Goal: Transaction & Acquisition: Purchase product/service

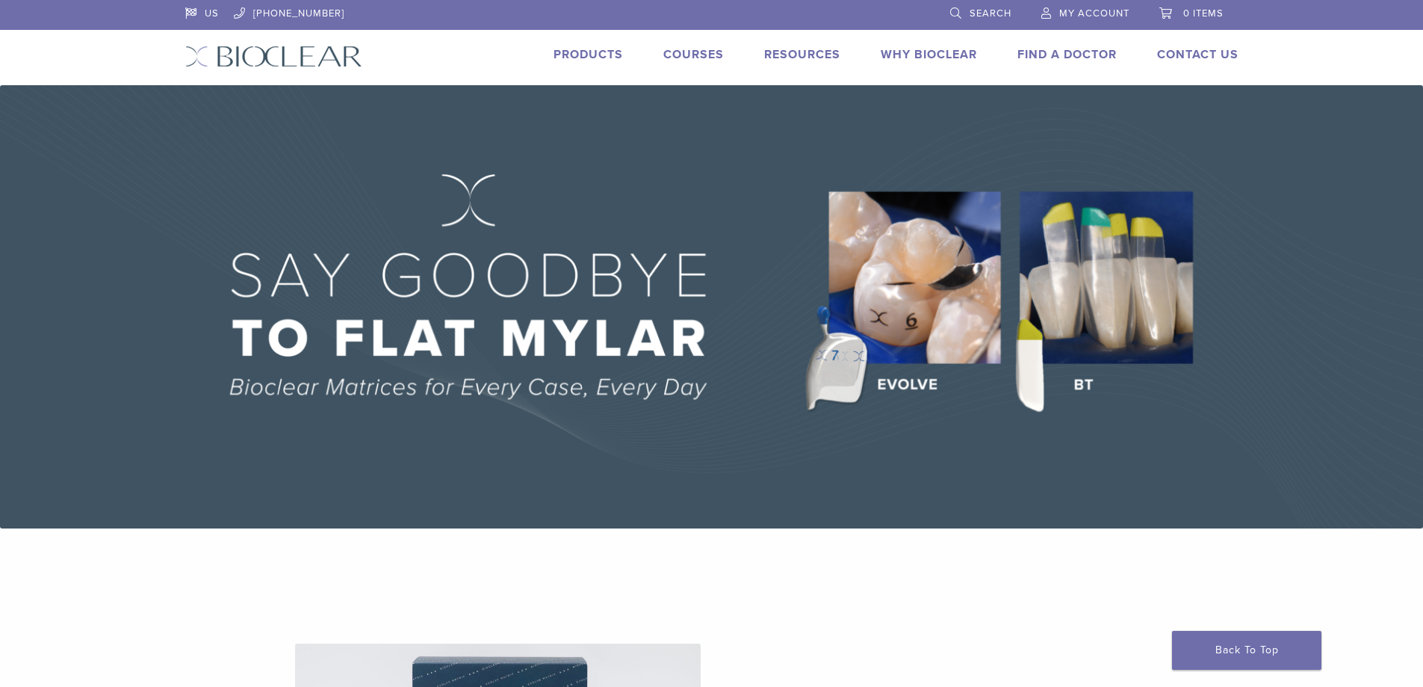
click at [592, 55] on link "Products" at bounding box center [588, 54] width 69 height 15
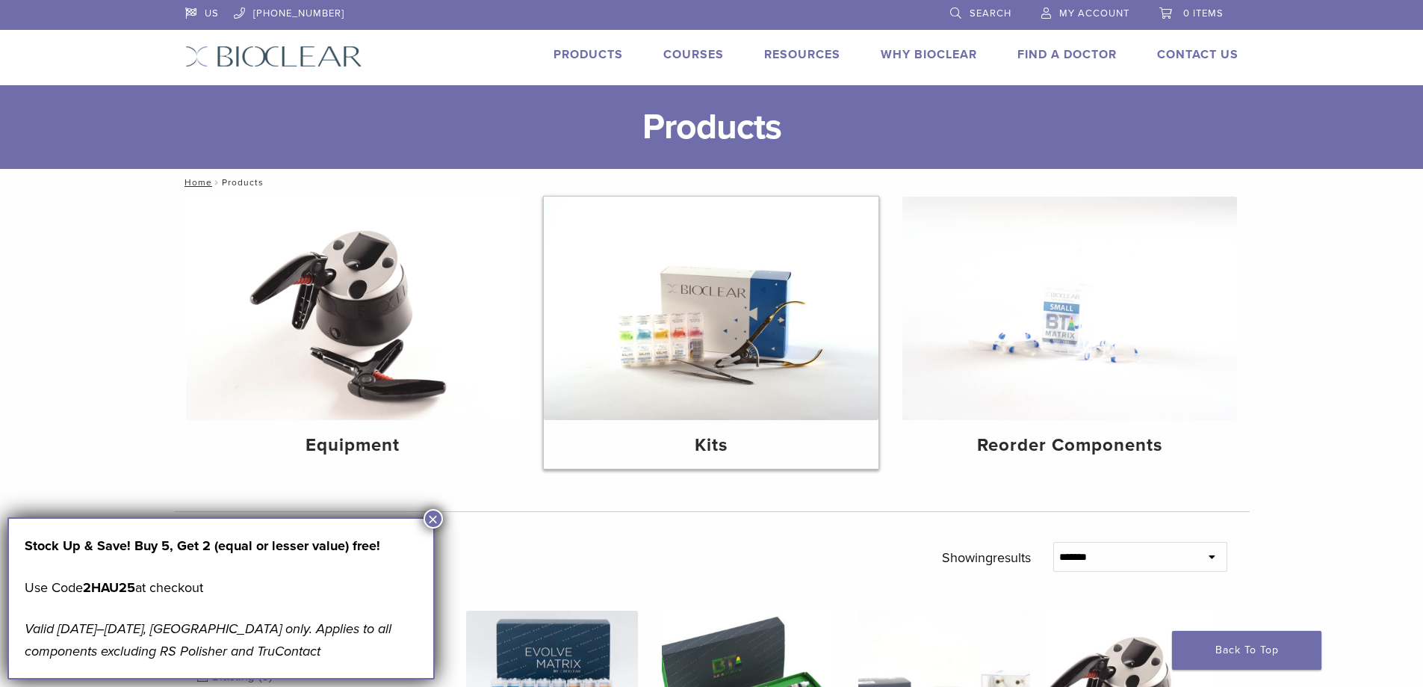
click at [718, 328] on img at bounding box center [711, 307] width 335 height 223
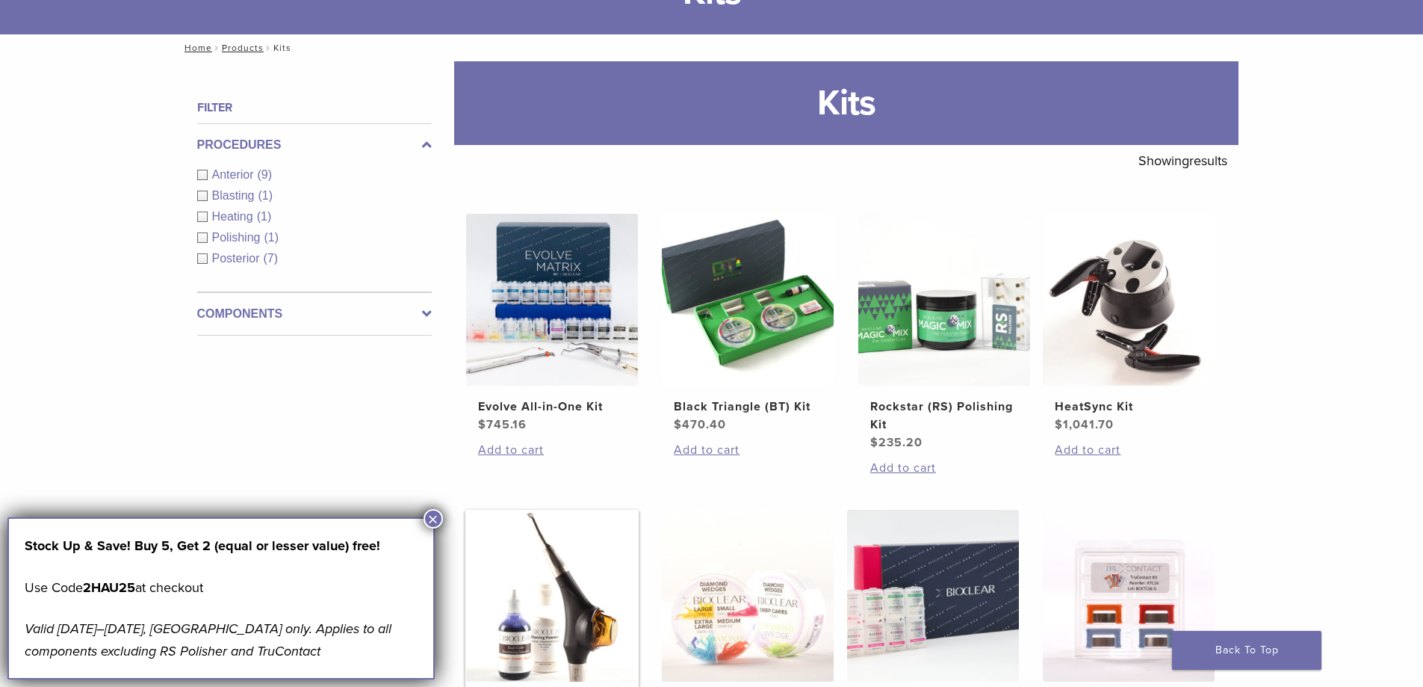
scroll to position [149, 0]
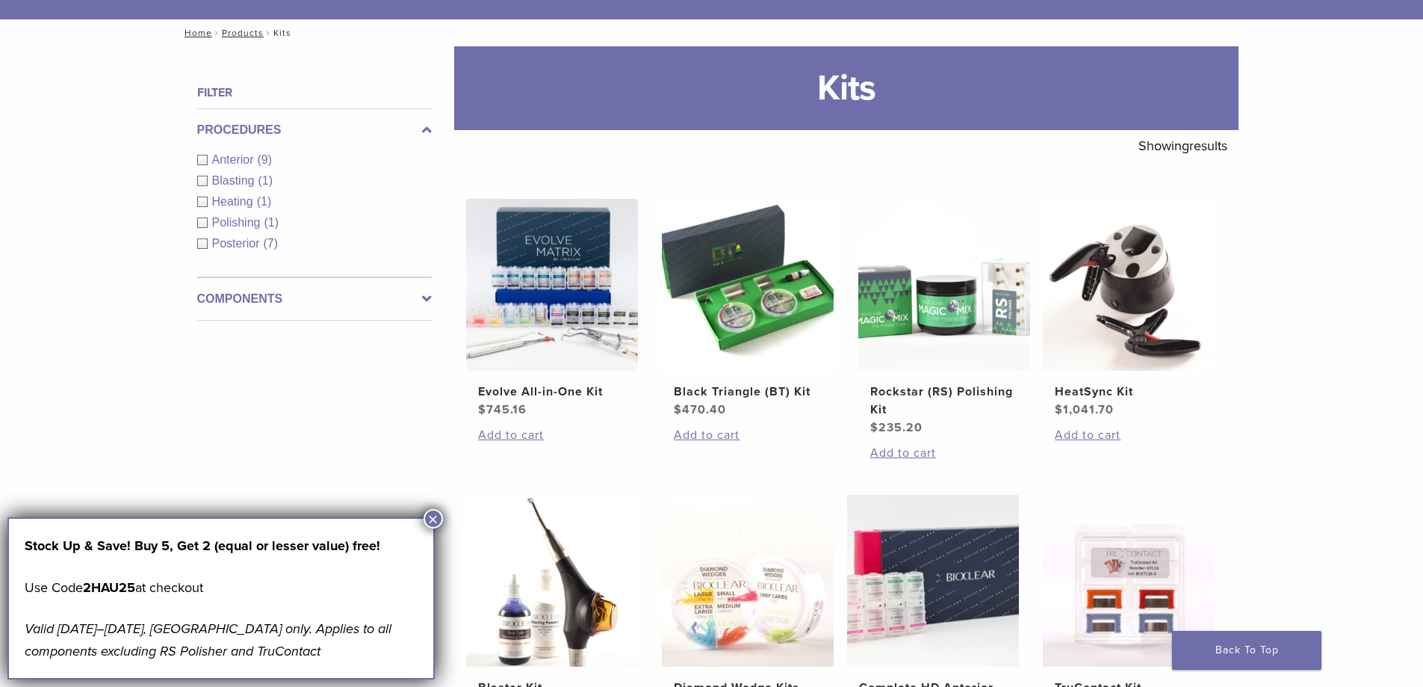
click at [430, 518] on button "×" at bounding box center [433, 518] width 19 height 19
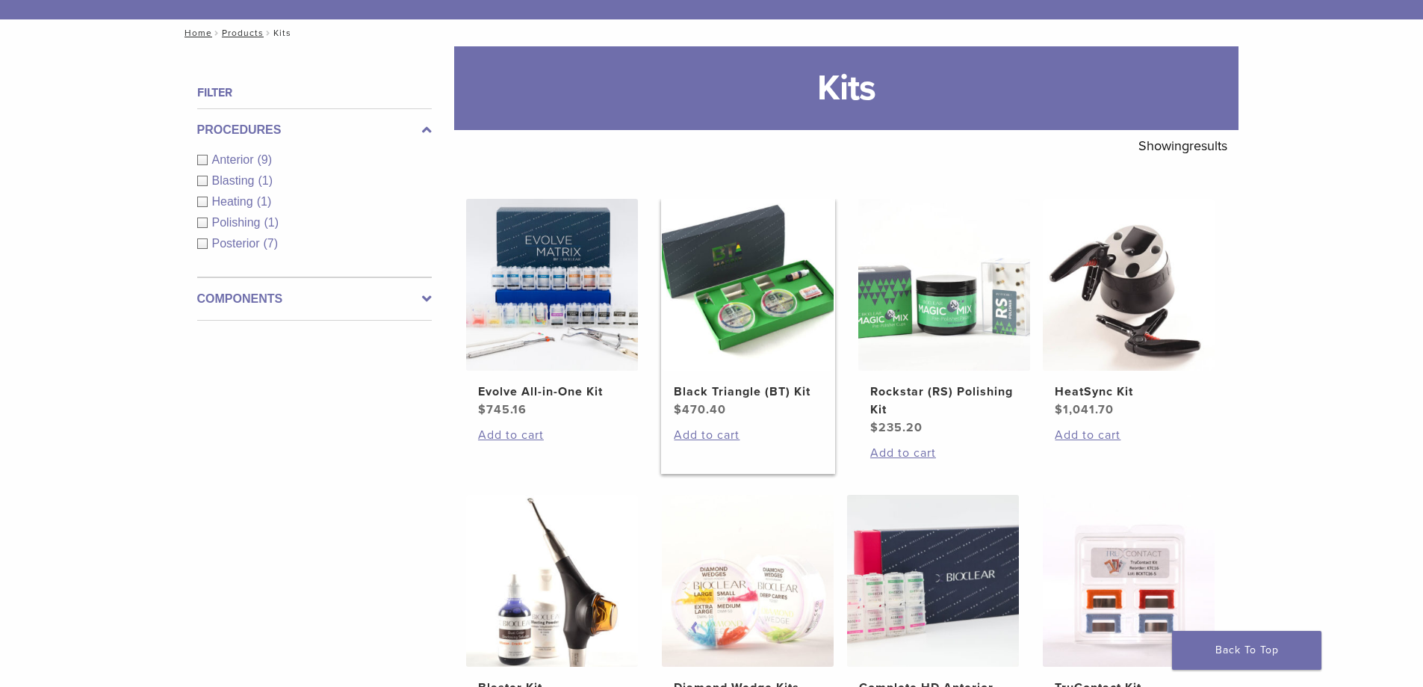
click at [766, 241] on img at bounding box center [748, 285] width 172 height 172
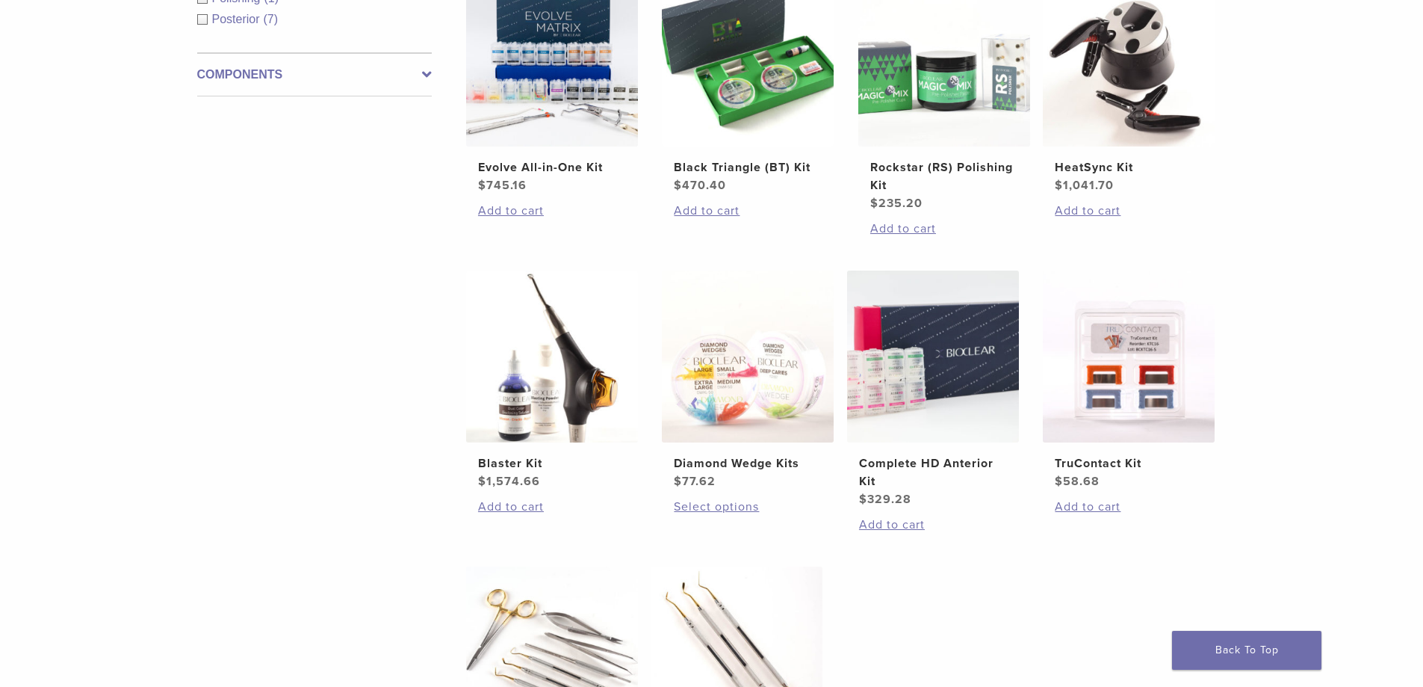
scroll to position [299, 0]
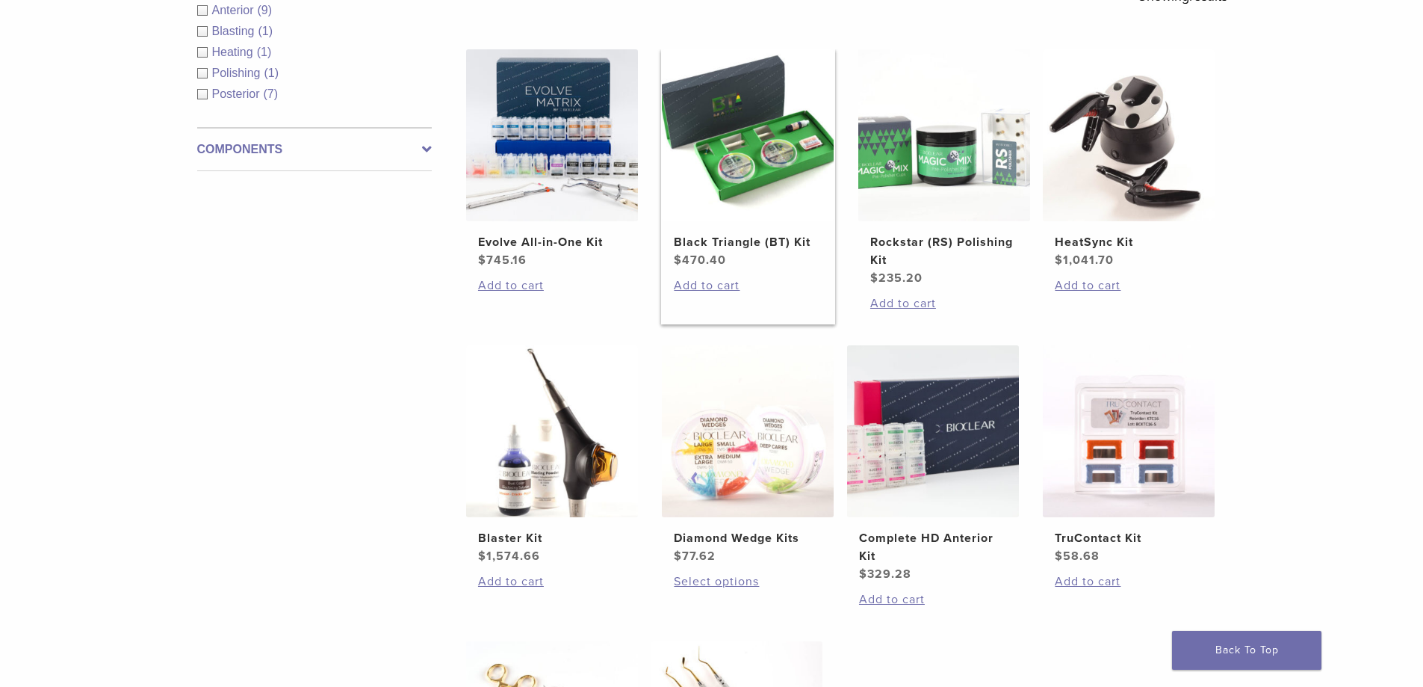
click at [705, 176] on img at bounding box center [748, 135] width 172 height 172
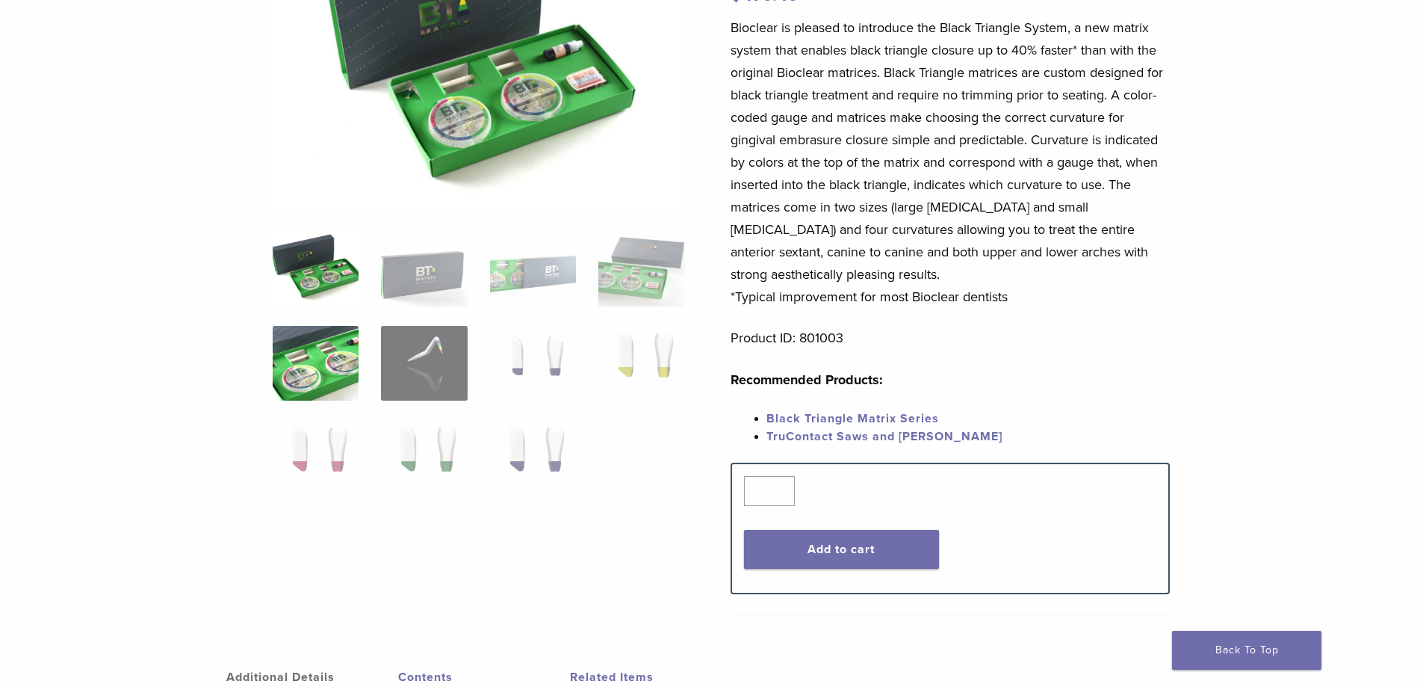
scroll to position [224, 0]
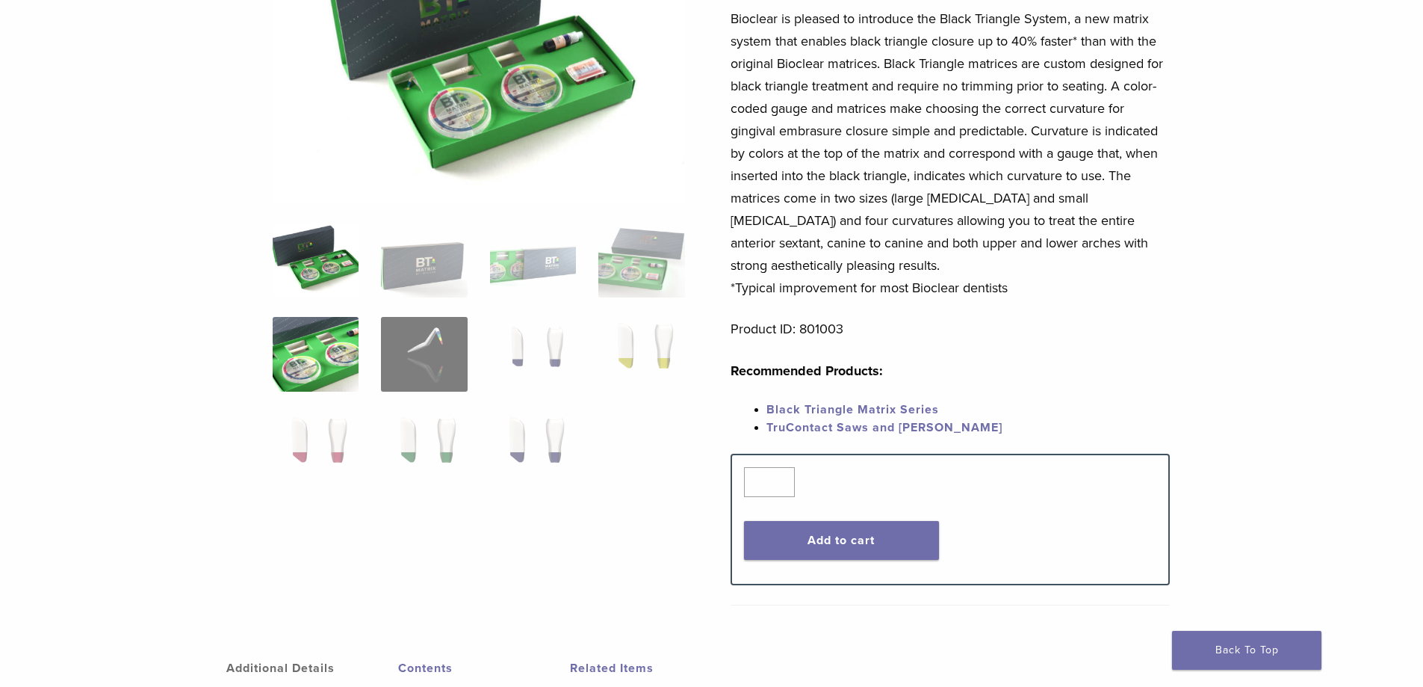
click at [301, 363] on img at bounding box center [316, 354] width 86 height 75
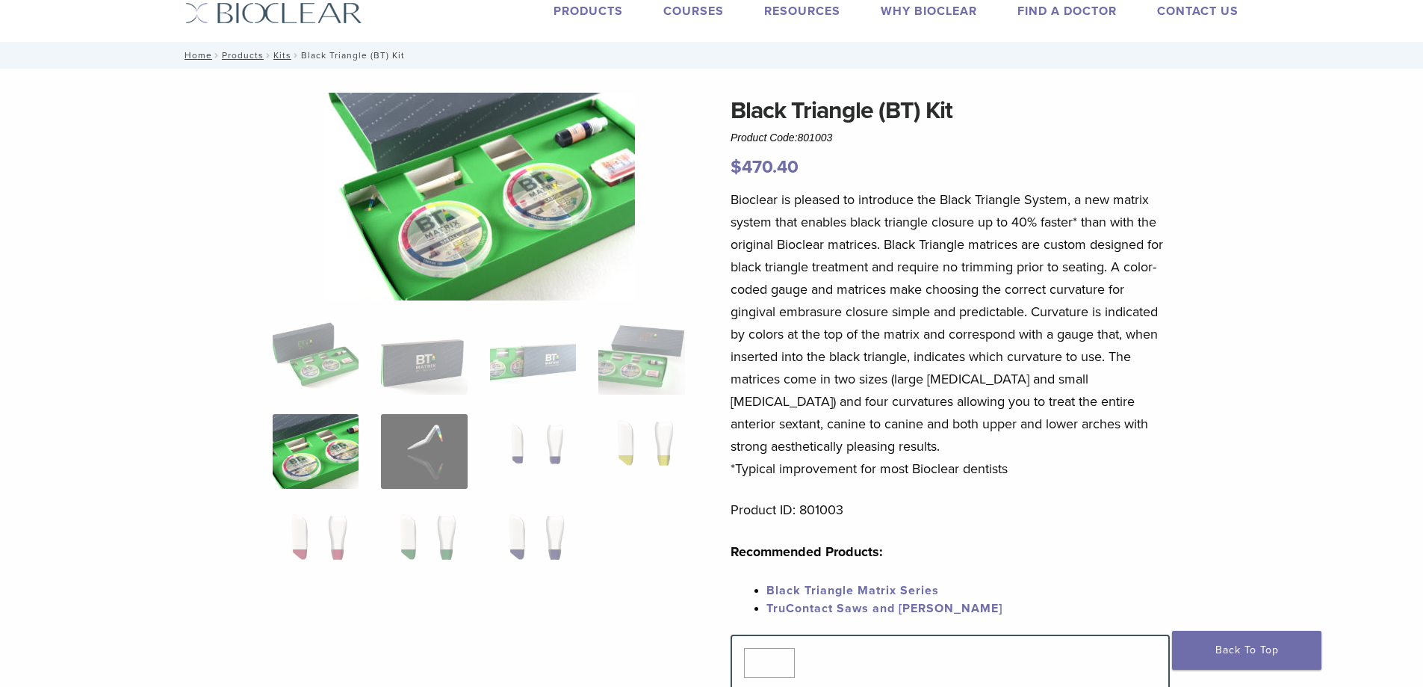
scroll to position [0, 0]
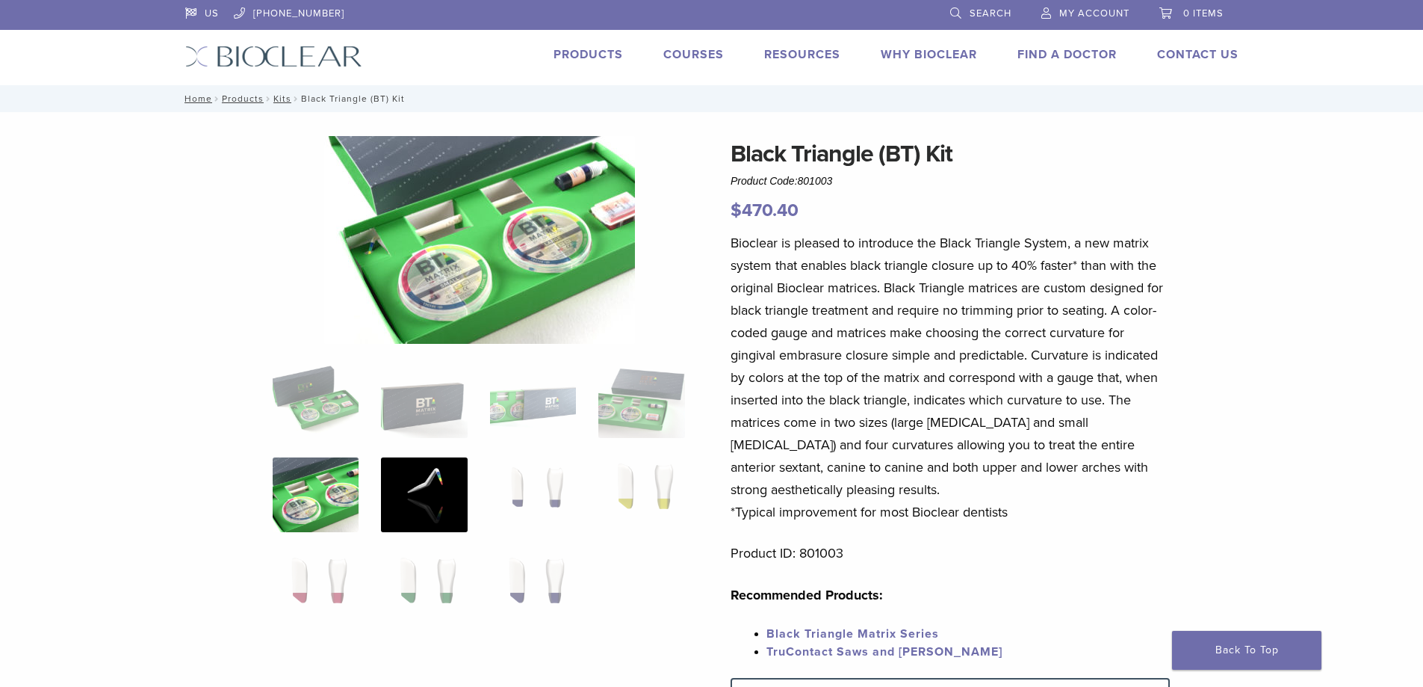
click at [448, 480] on img at bounding box center [424, 494] width 86 height 75
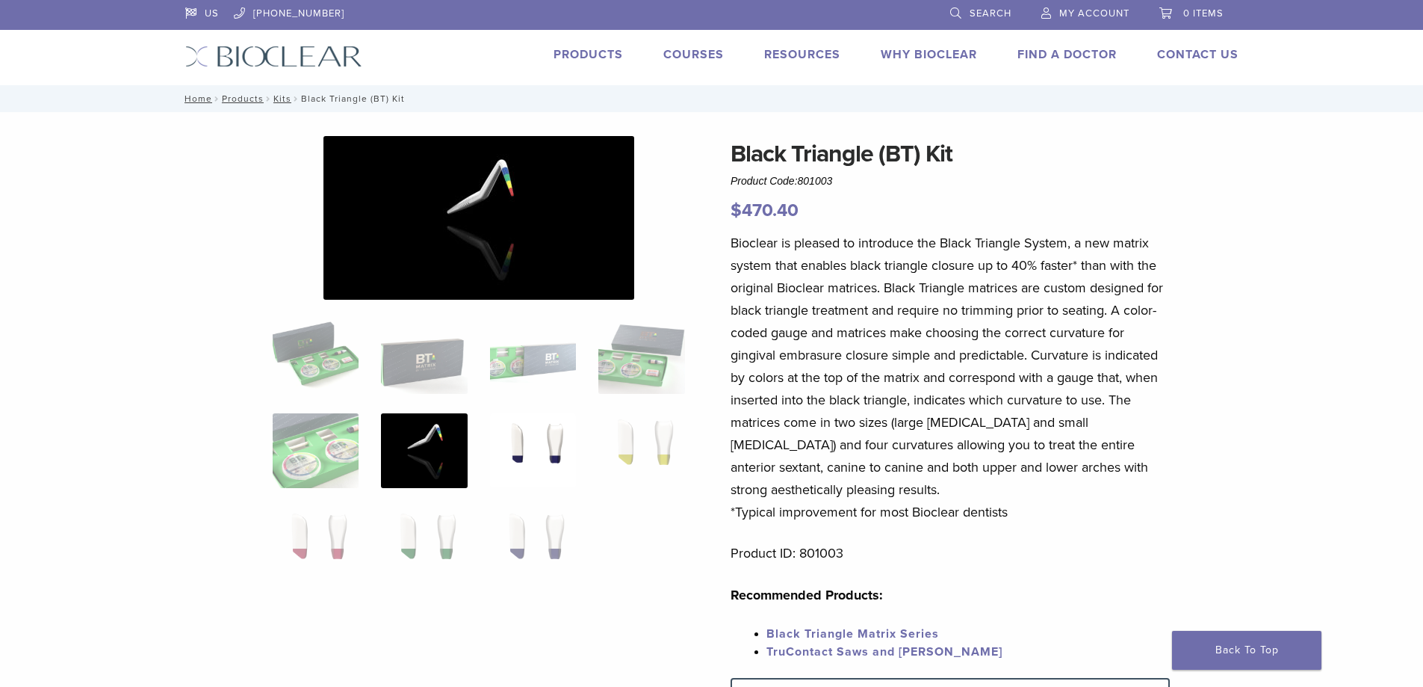
click at [515, 441] on img at bounding box center [533, 450] width 86 height 75
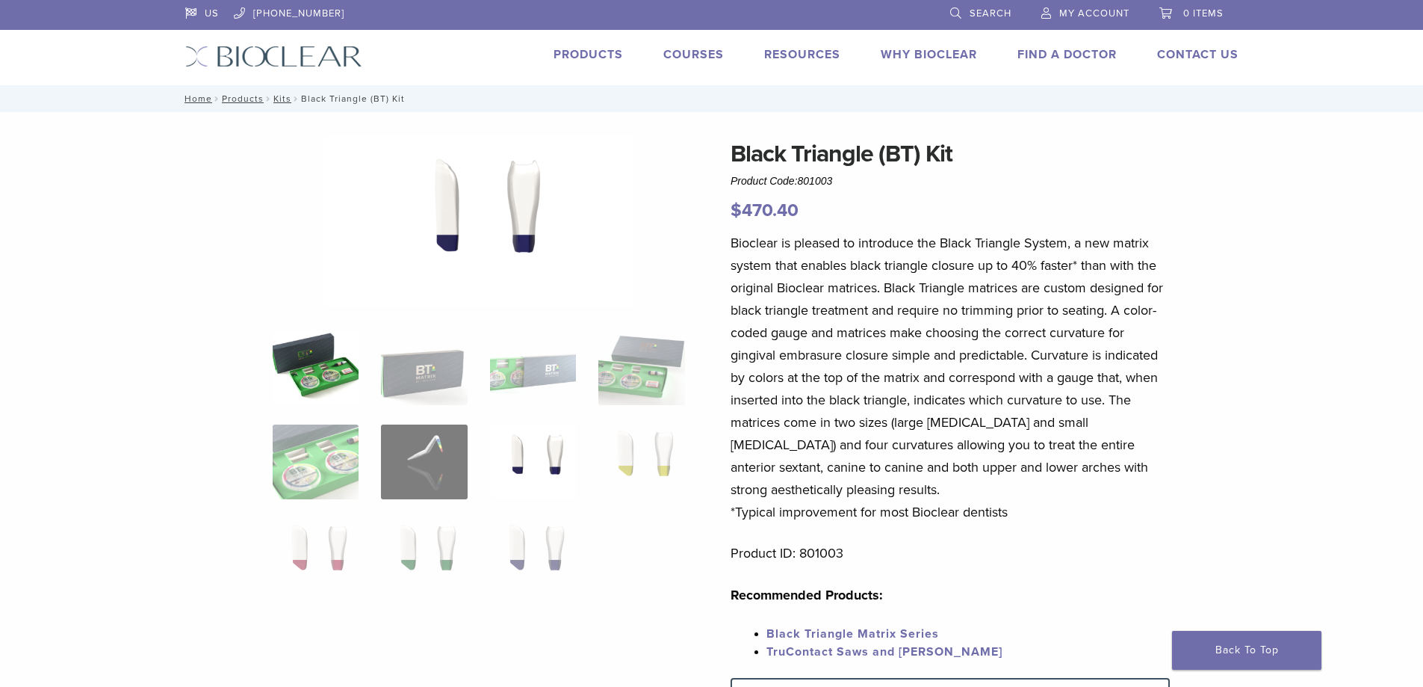
click at [339, 353] on img at bounding box center [316, 367] width 86 height 75
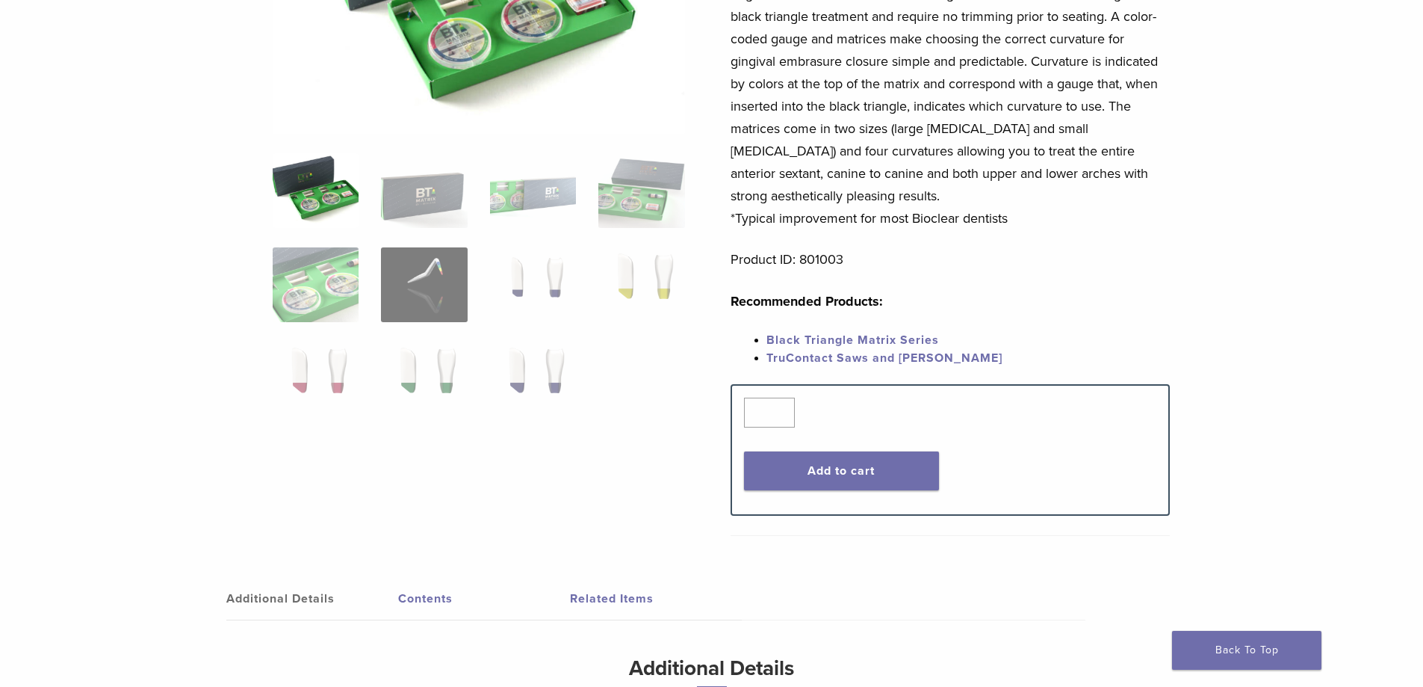
scroll to position [299, 0]
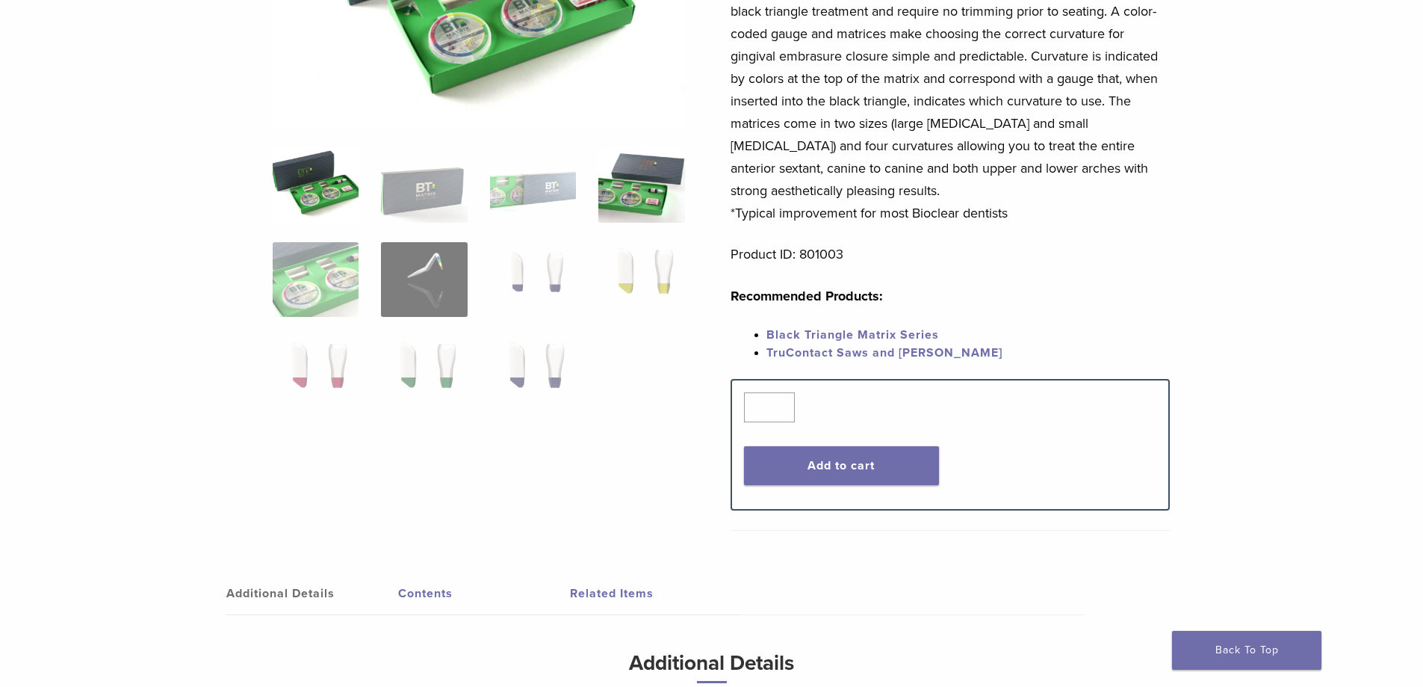
click at [629, 191] on img at bounding box center [641, 185] width 86 height 75
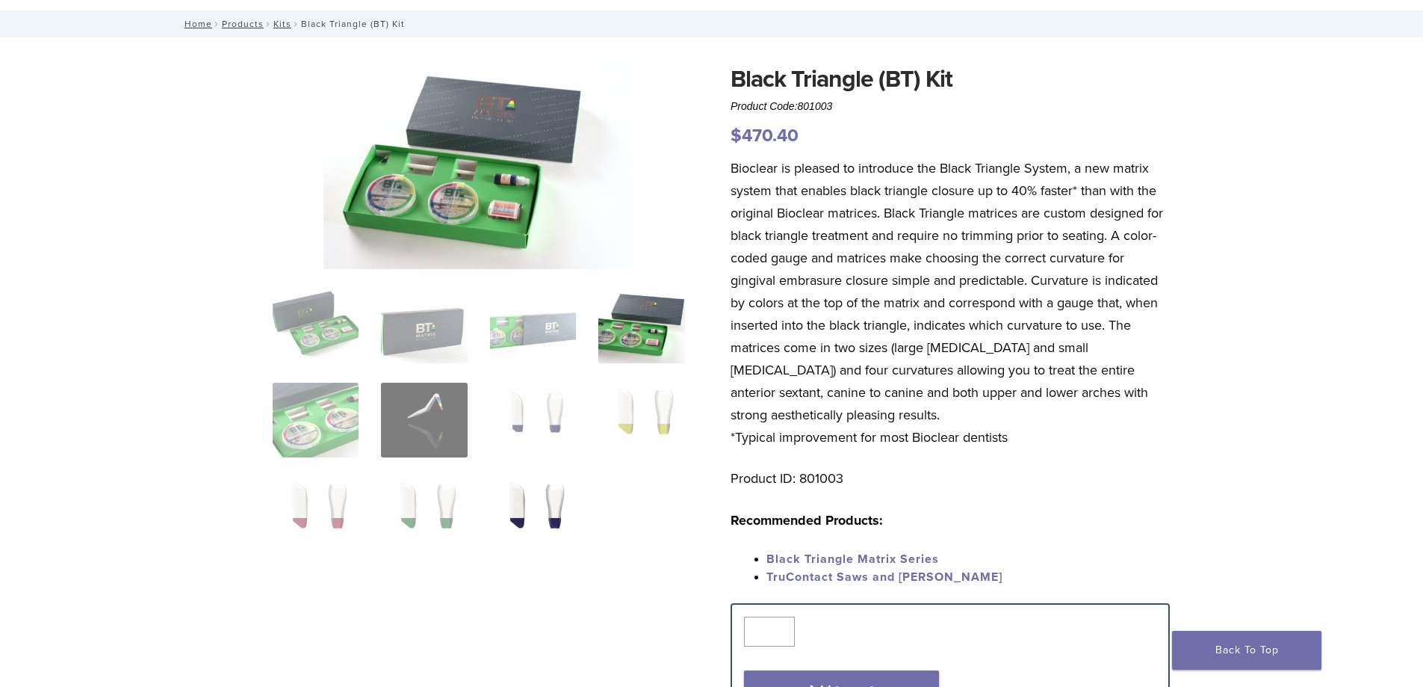
scroll to position [149, 0]
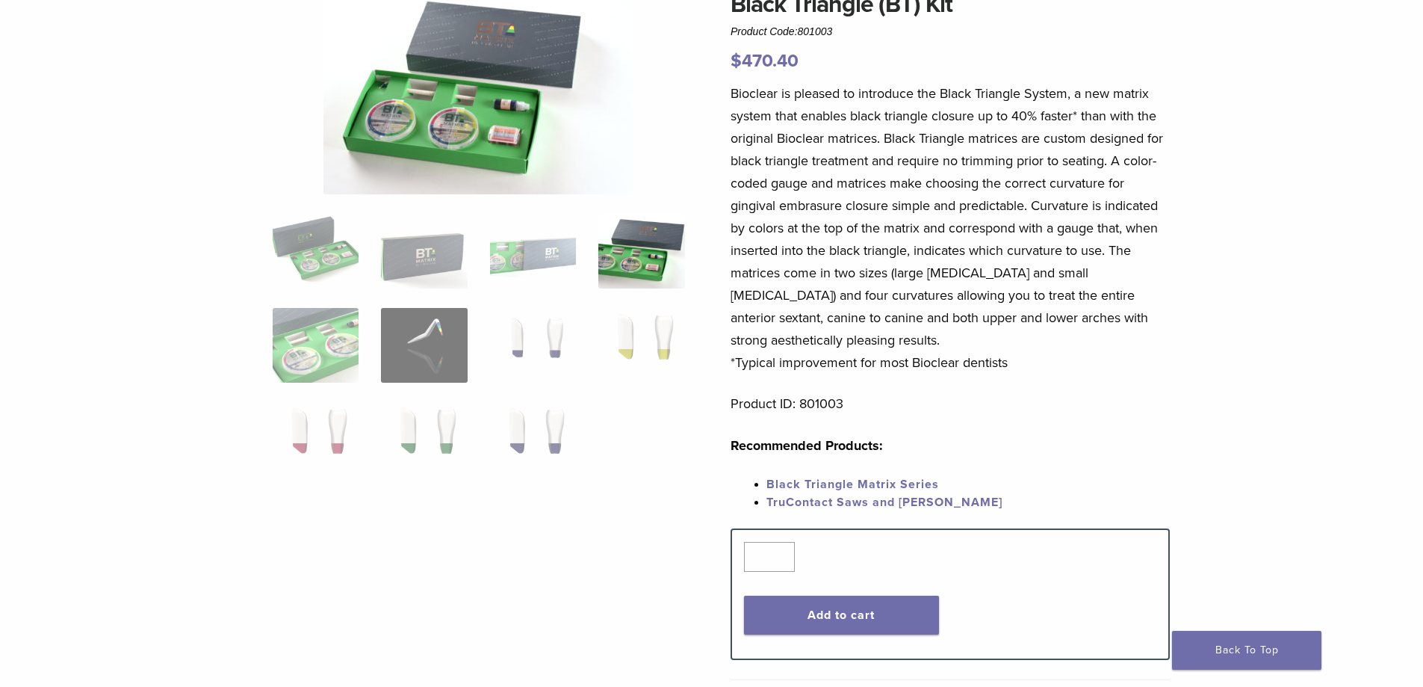
drag, startPoint x: 1071, startPoint y: 385, endPoint x: 1063, endPoint y: 390, distance: 8.7
click at [1071, 386] on div "Bioclear is pleased to introduce the Black Triangle System, a new matrix system…" at bounding box center [950, 305] width 439 height 446
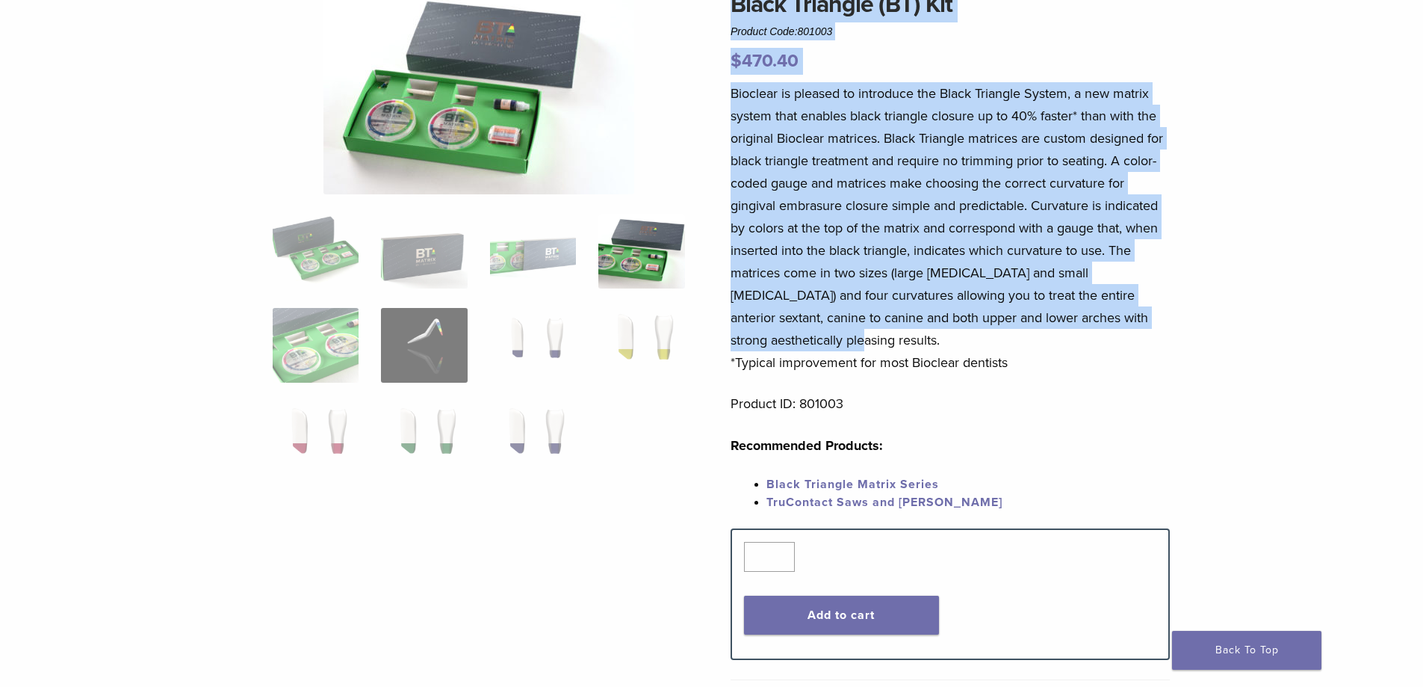
drag, startPoint x: 1009, startPoint y: 339, endPoint x: 651, endPoint y: 179, distance: 392.6
click at [651, 179] on div "Black Triangle (BT) Kit Product Code: 801003 $ 470.40 Black Triangle (BT) Kit P…" at bounding box center [712, 484] width 1076 height 994
click at [977, 217] on p "Bioclear is pleased to introduce the Black Triangle System, a new matrix system…" at bounding box center [950, 227] width 439 height 291
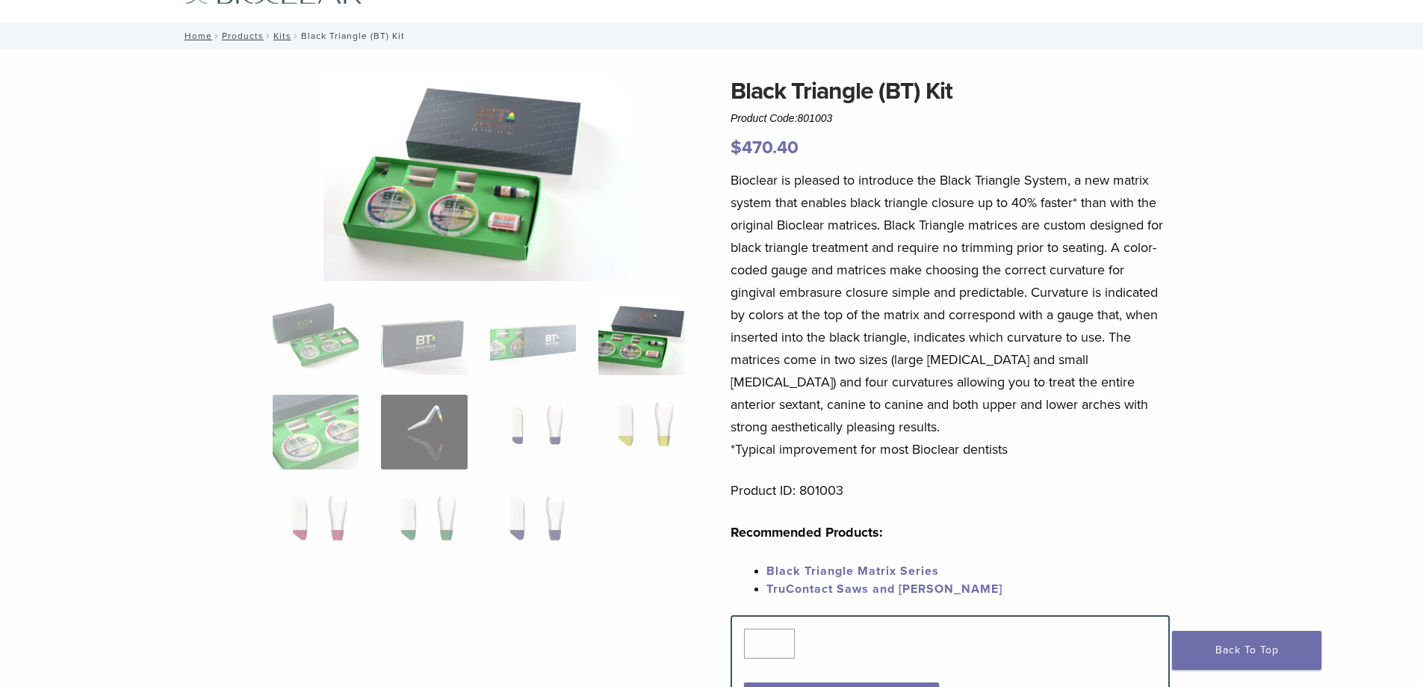
scroll to position [0, 0]
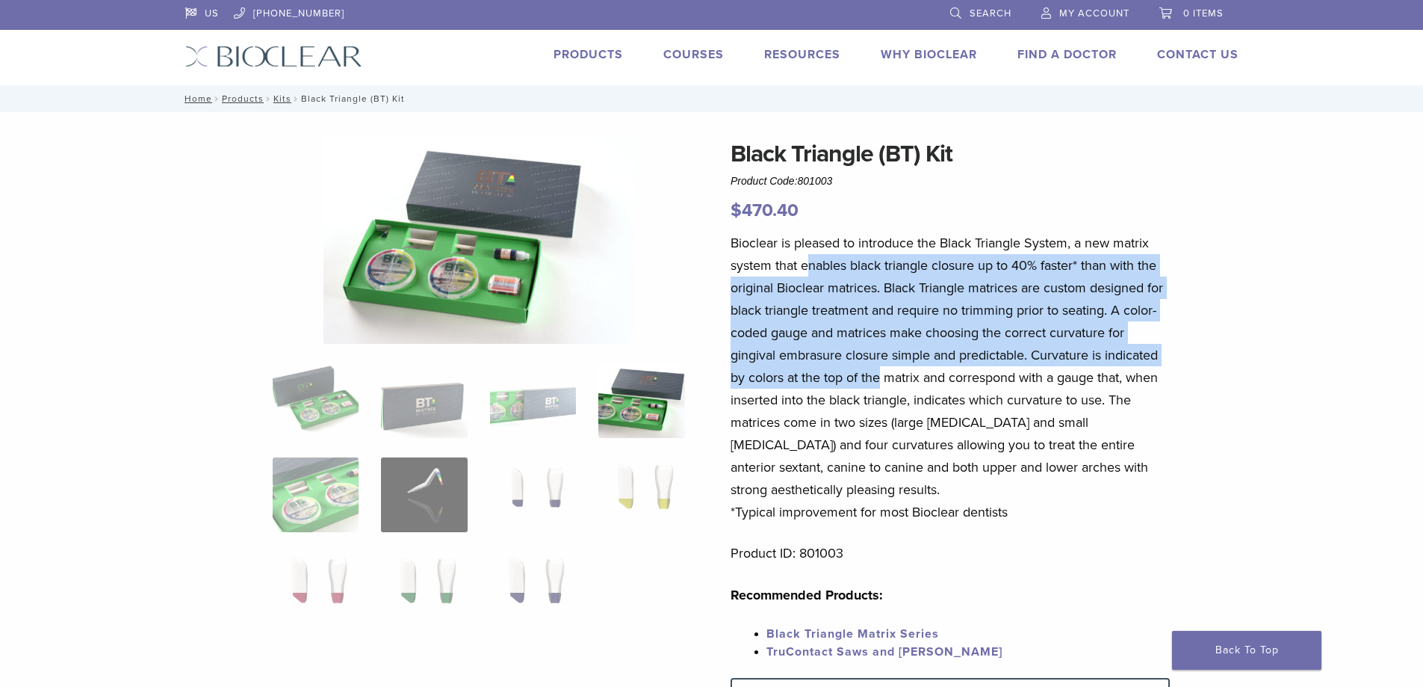
drag, startPoint x: 815, startPoint y: 287, endPoint x: 937, endPoint y: 407, distance: 171.2
click at [881, 383] on p "Bioclear is pleased to introduce the Black Triangle System, a new matrix system…" at bounding box center [950, 377] width 439 height 291
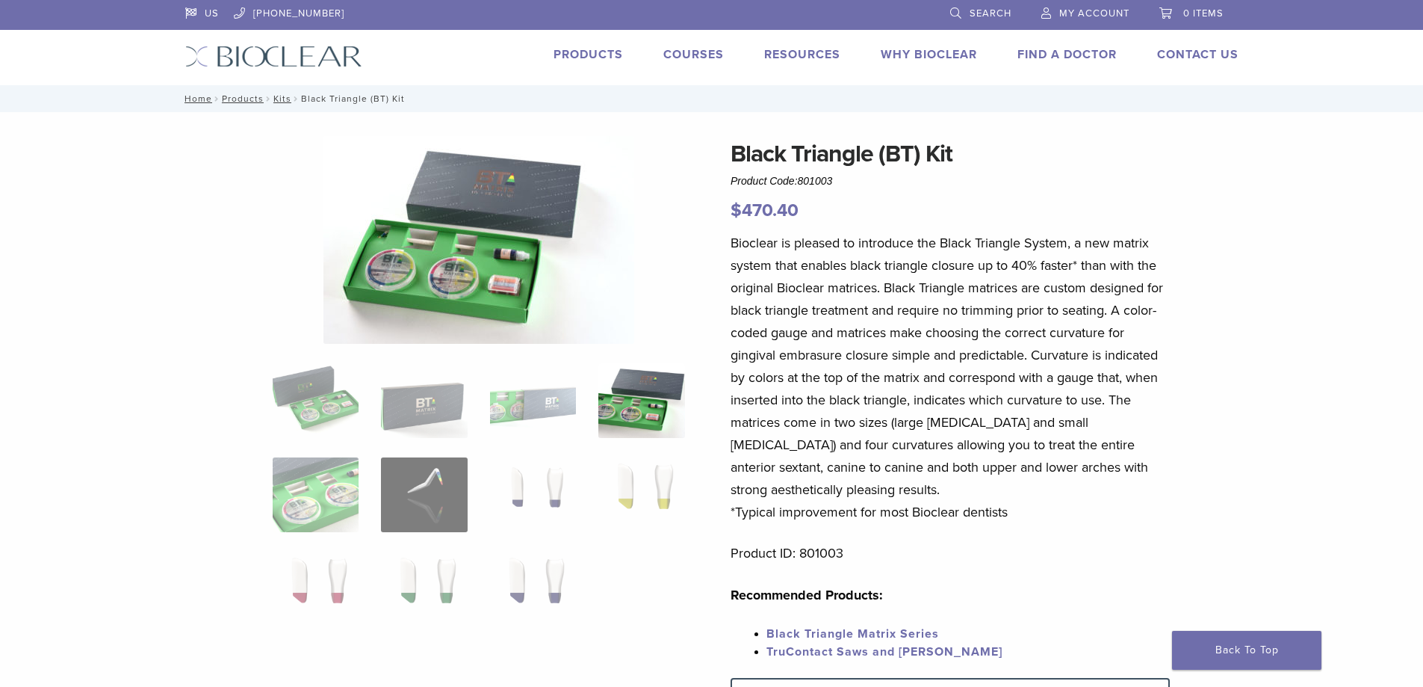
click at [947, 409] on p "Bioclear is pleased to introduce the Black Triangle System, a new matrix system…" at bounding box center [950, 377] width 439 height 291
drag, startPoint x: 976, startPoint y: 152, endPoint x: 671, endPoint y: 153, distance: 305.6
click at [671, 153] on div "Black Triangle (BT) Kit Product Code: 801003 $ 470.40 Black Triangle (BT) Kit P…" at bounding box center [712, 633] width 1076 height 994
copy div "Black Triangle (BT) Kit"
click at [771, 338] on p "Bioclear is pleased to introduce the Black Triangle System, a new matrix system…" at bounding box center [950, 377] width 439 height 291
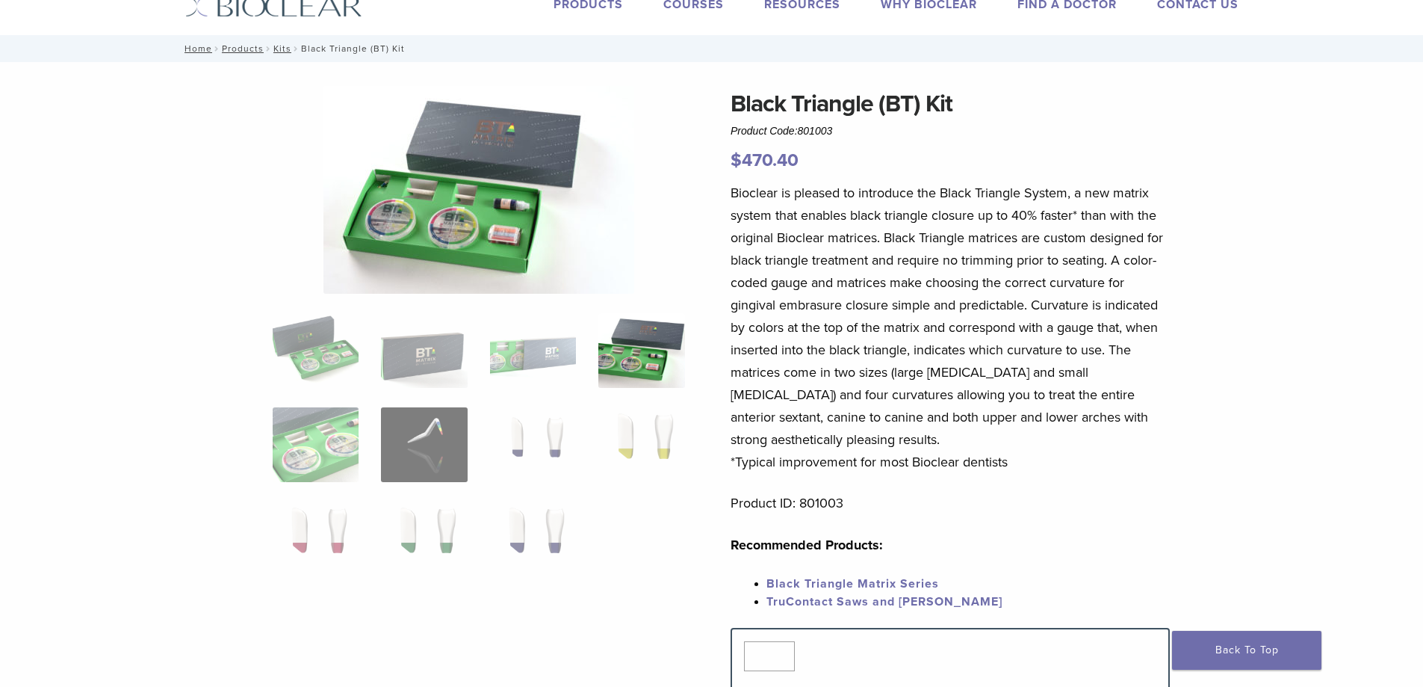
scroll to position [75, 0]
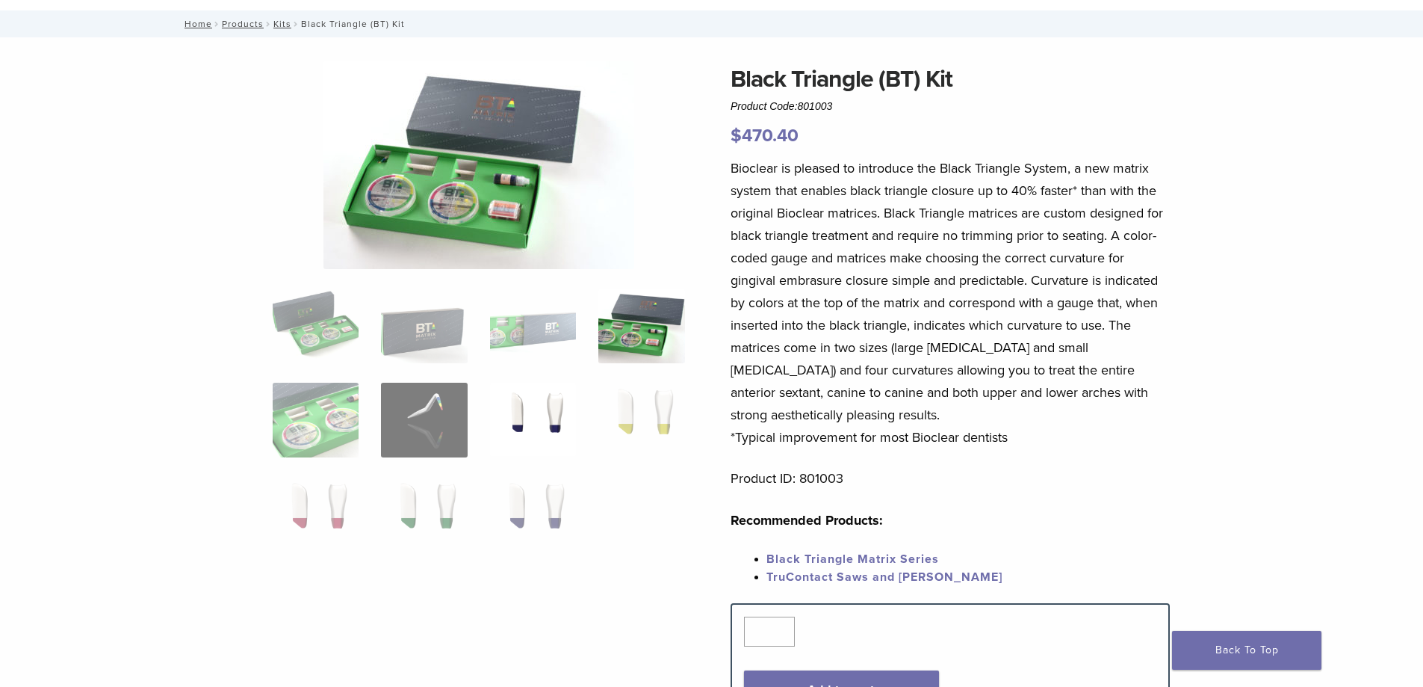
click at [554, 442] on img at bounding box center [533, 420] width 86 height 75
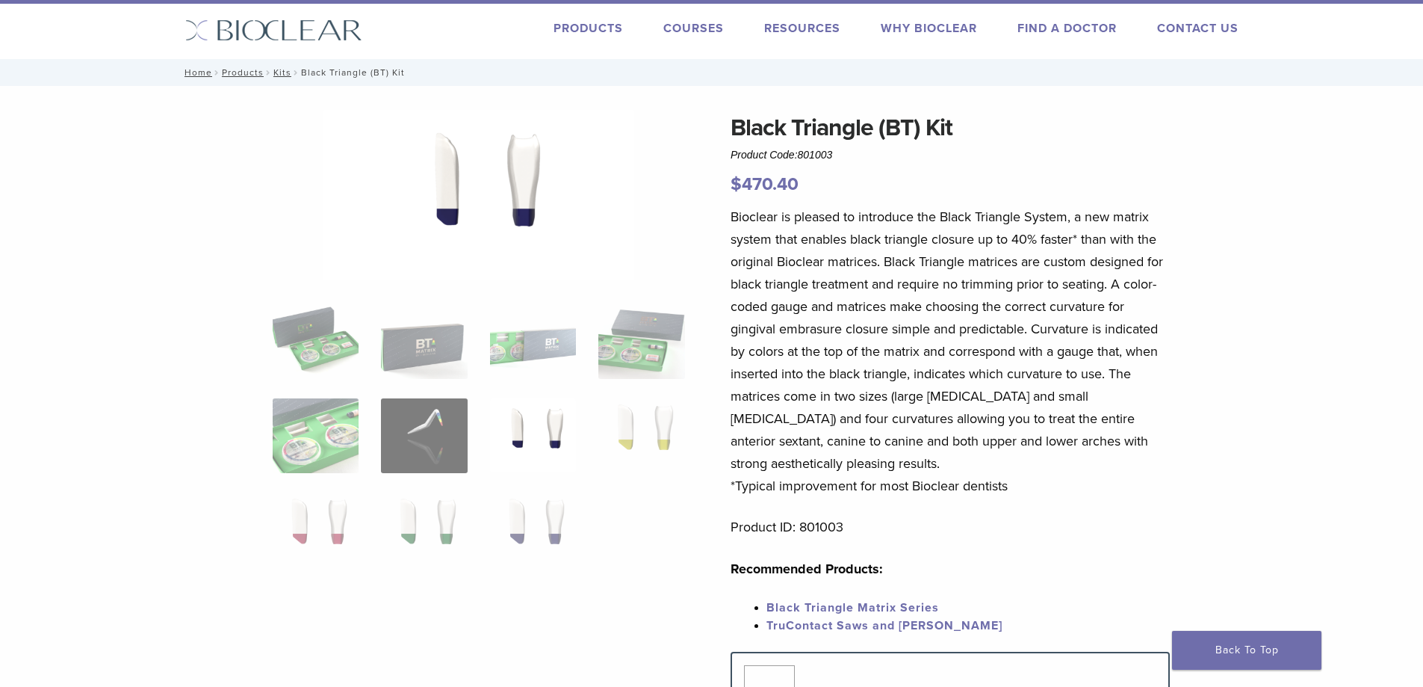
scroll to position [0, 0]
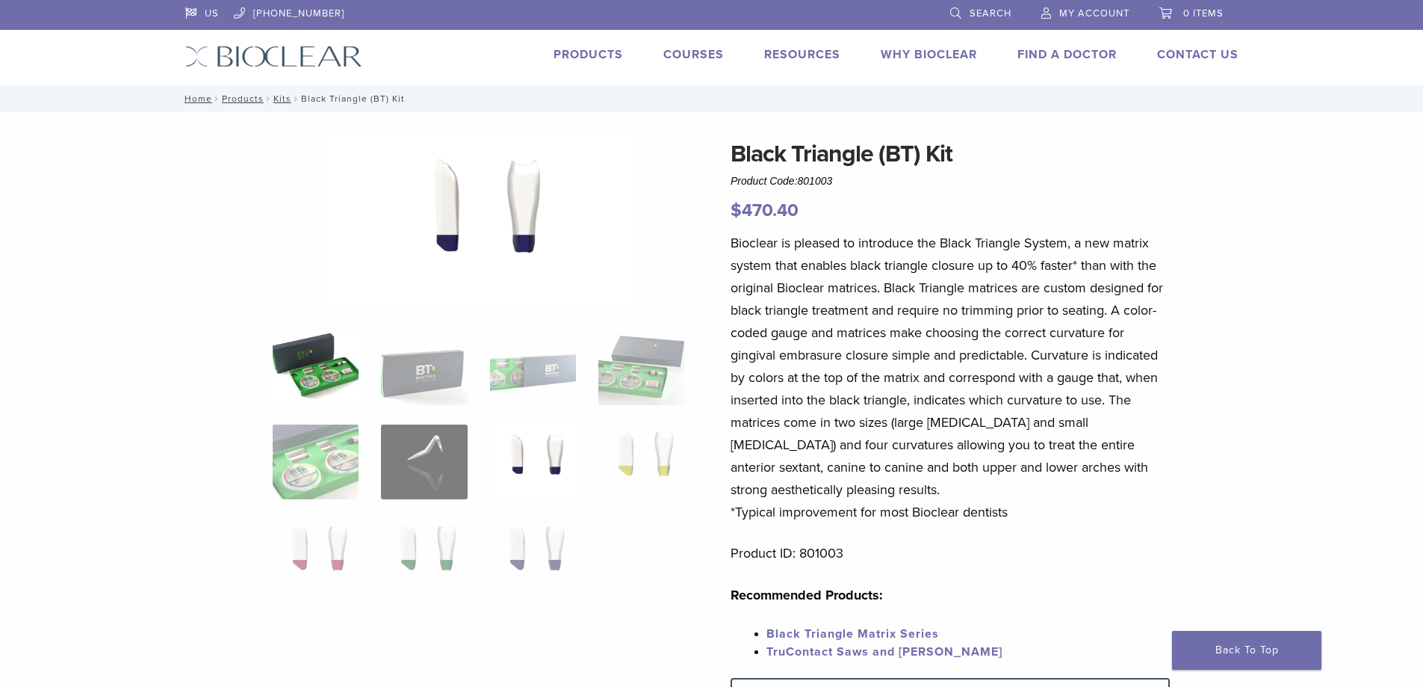
click at [328, 380] on img at bounding box center [316, 367] width 86 height 75
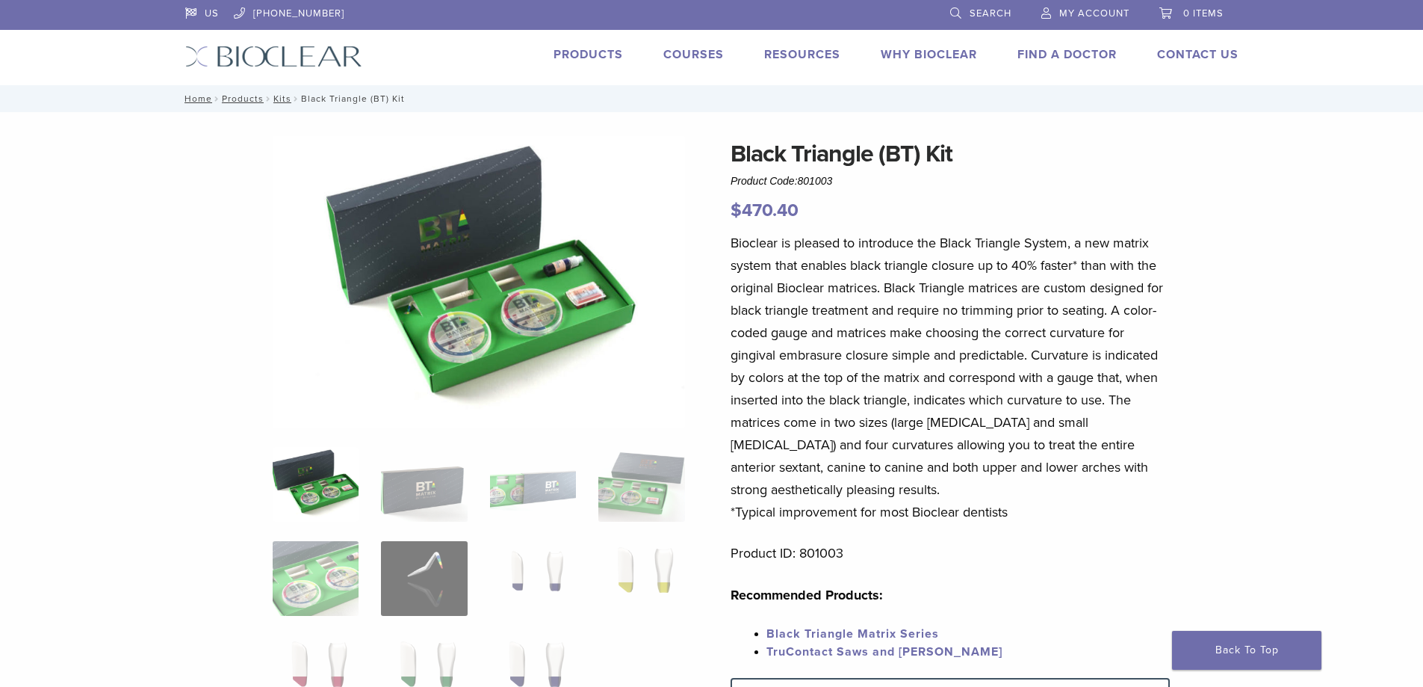
click at [471, 585] on ol at bounding box center [478, 588] width 435 height 282
click at [454, 583] on img at bounding box center [424, 578] width 86 height 75
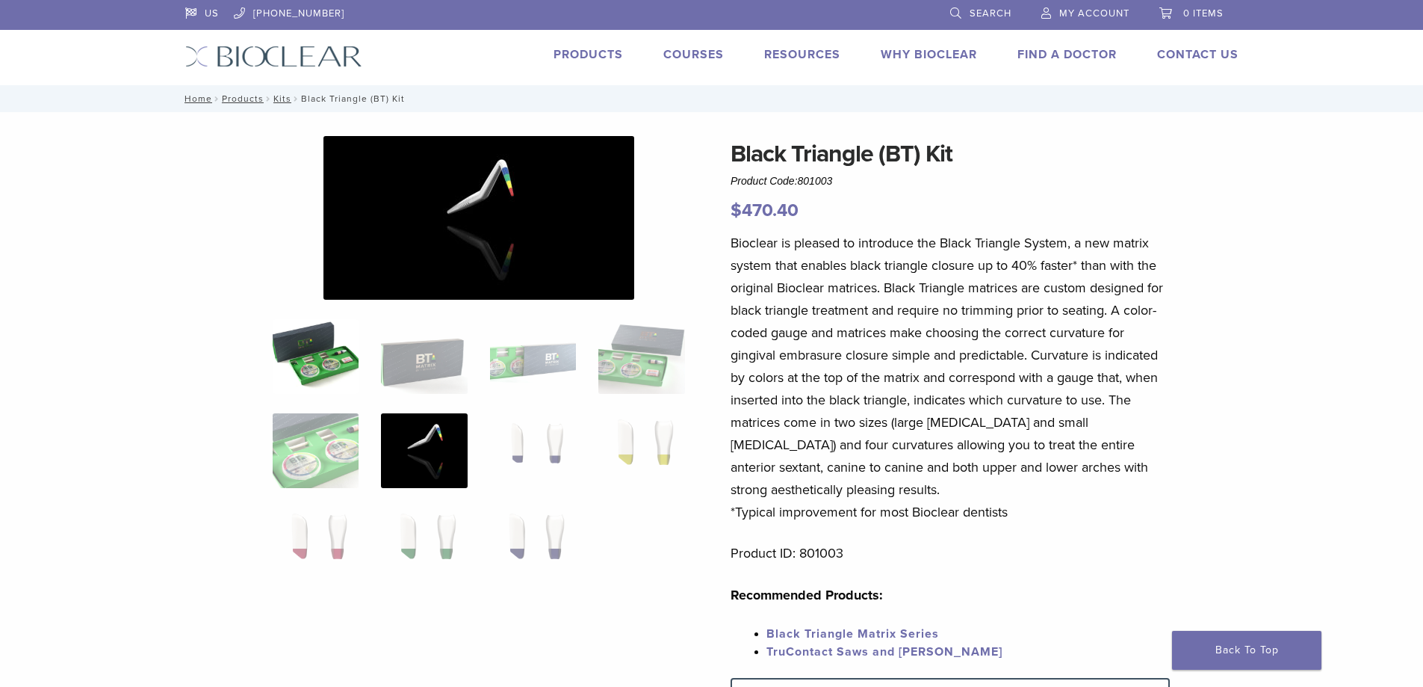
click at [289, 359] on img at bounding box center [316, 356] width 86 height 75
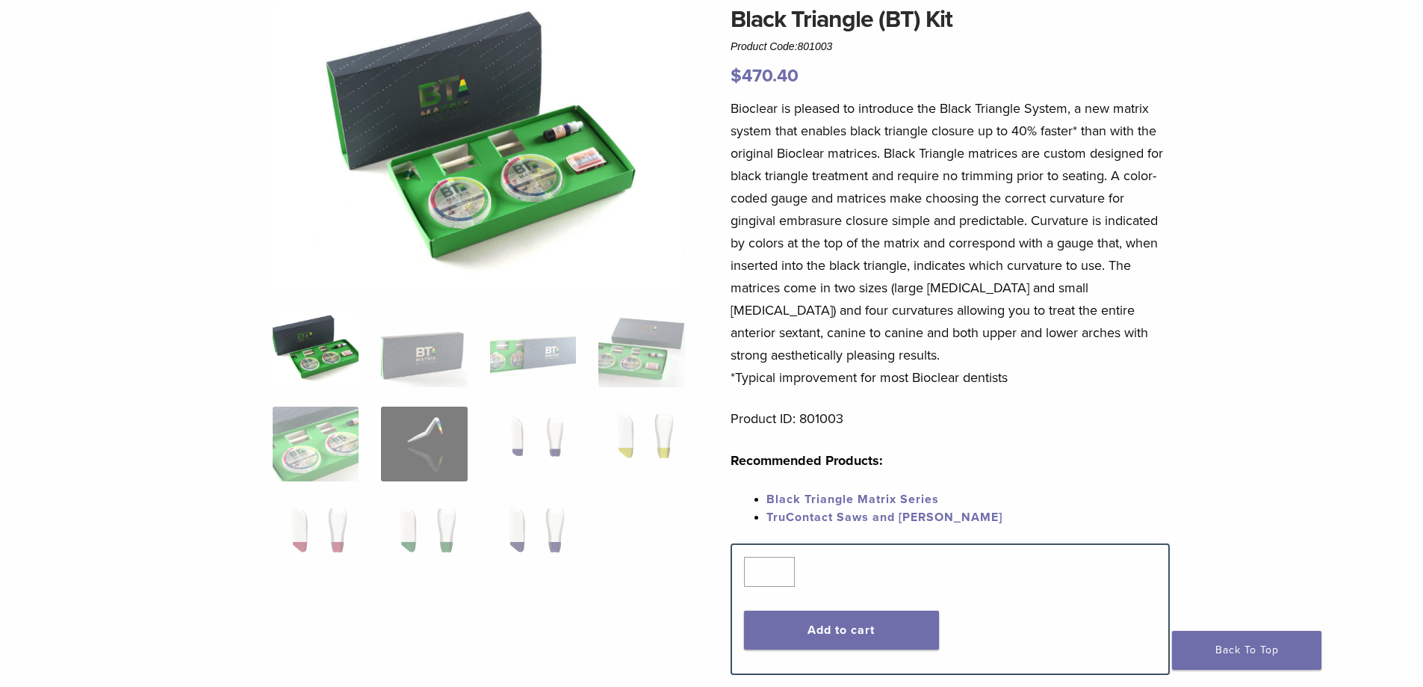
scroll to position [299, 0]
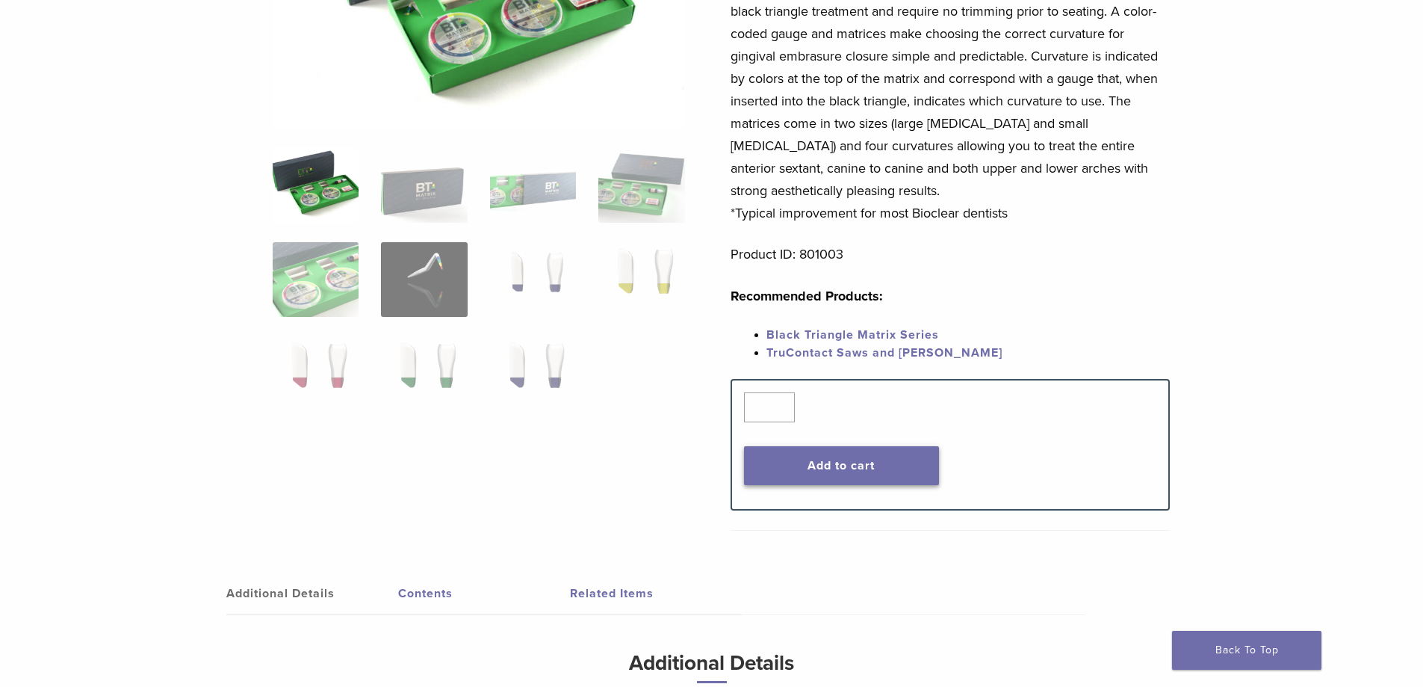
click at [832, 462] on button "Add to cart" at bounding box center [841, 465] width 195 height 39
click at [622, 520] on div "Black Triangle (BT) Kit Product Code: 801003 $ 470.40 Black Triangle (BT) Kit P…" at bounding box center [712, 334] width 1076 height 994
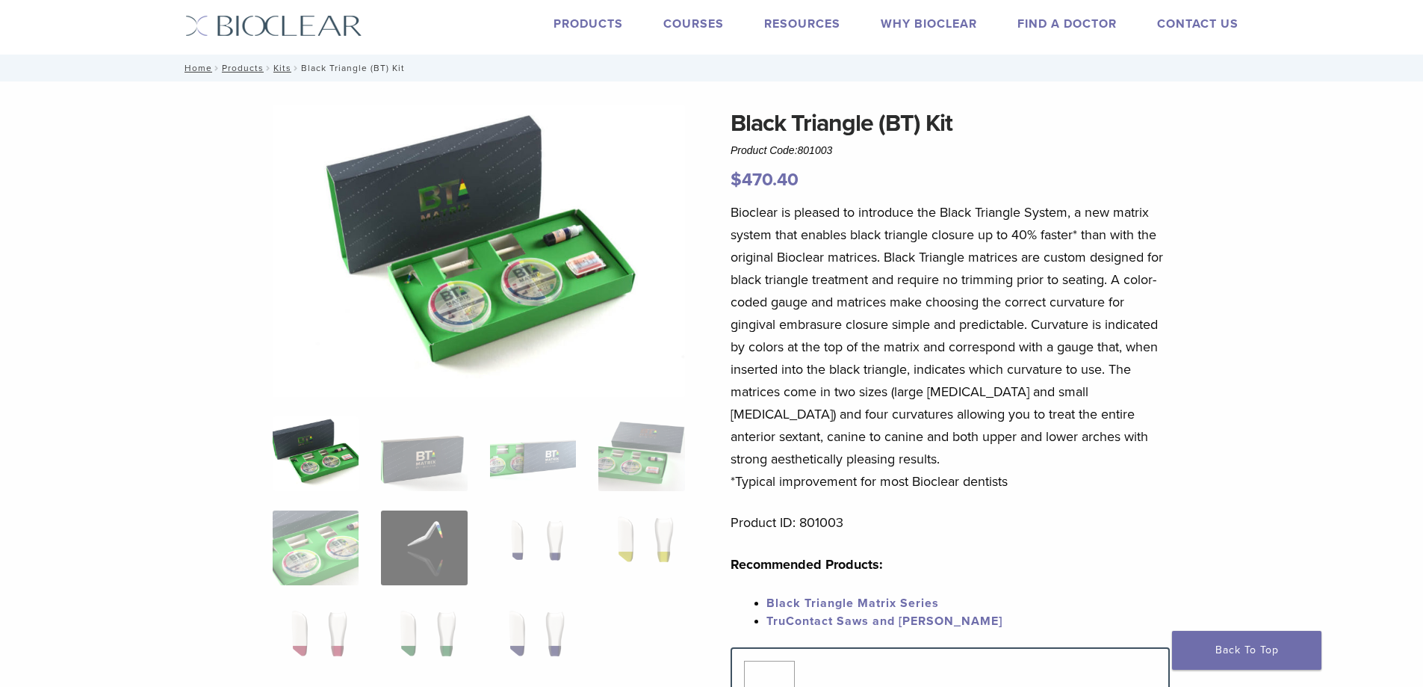
scroll to position [0, 0]
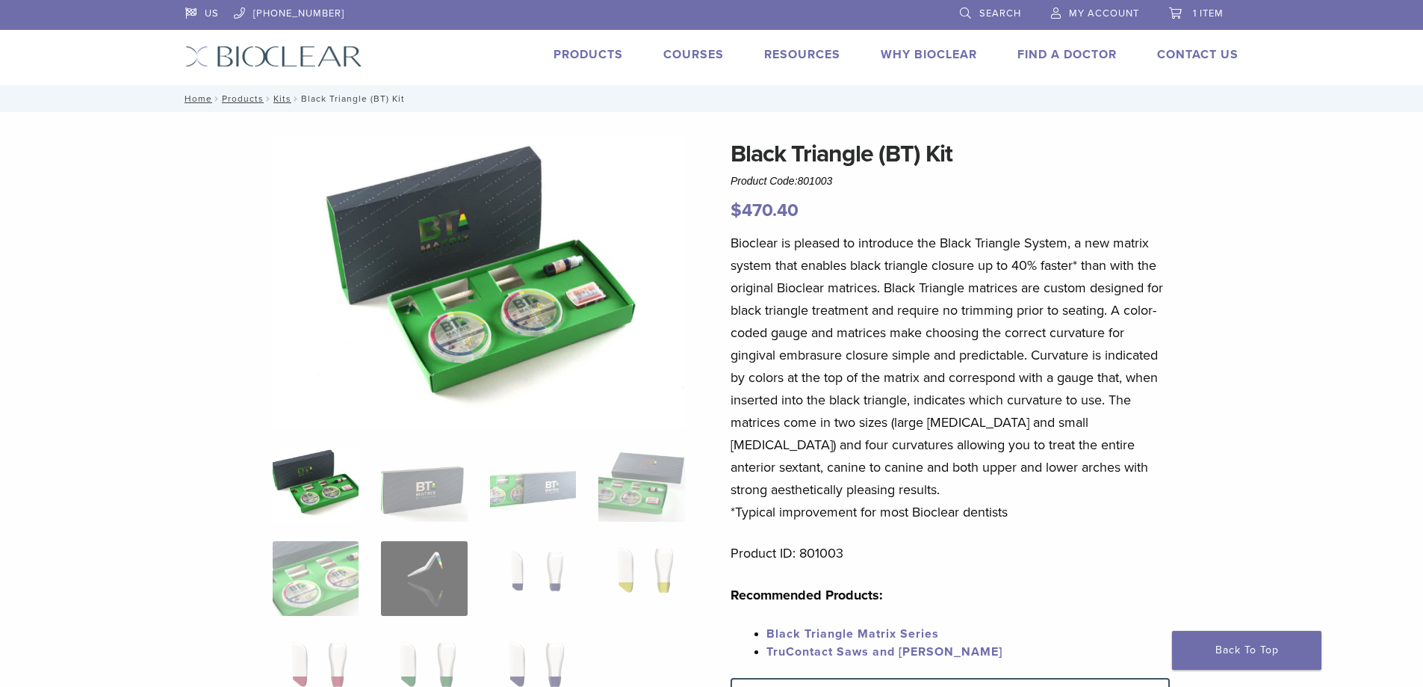
click at [1036, 315] on p "Bioclear is pleased to introduce the Black Triangle System, a new matrix system…" at bounding box center [950, 377] width 439 height 291
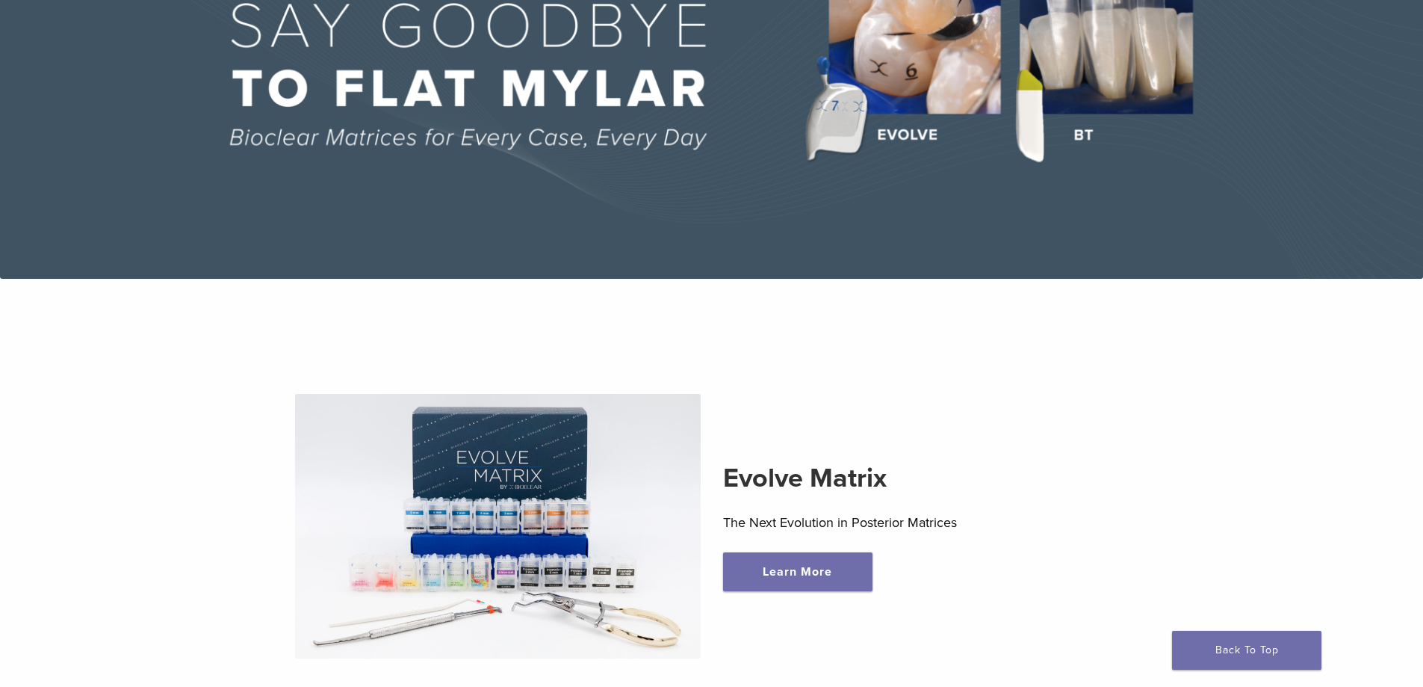
scroll to position [448, 0]
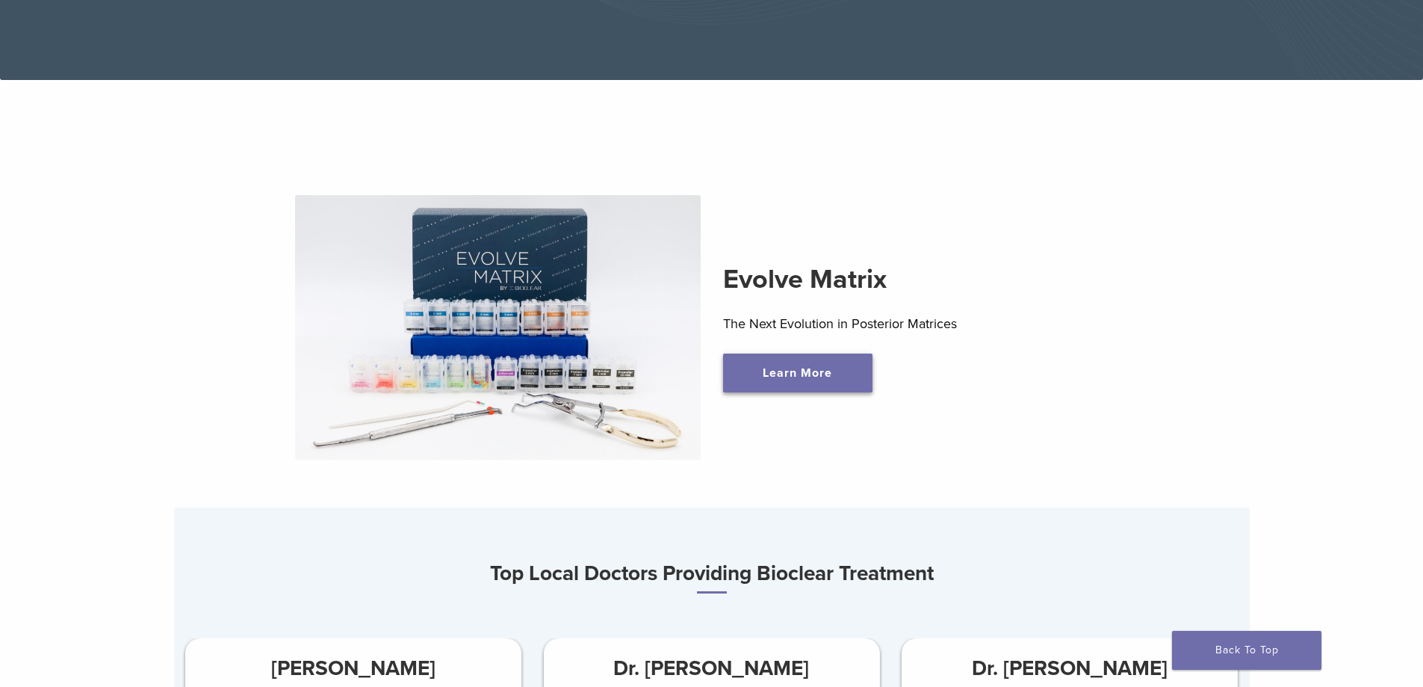
click at [761, 369] on link "Learn More" at bounding box center [797, 372] width 149 height 39
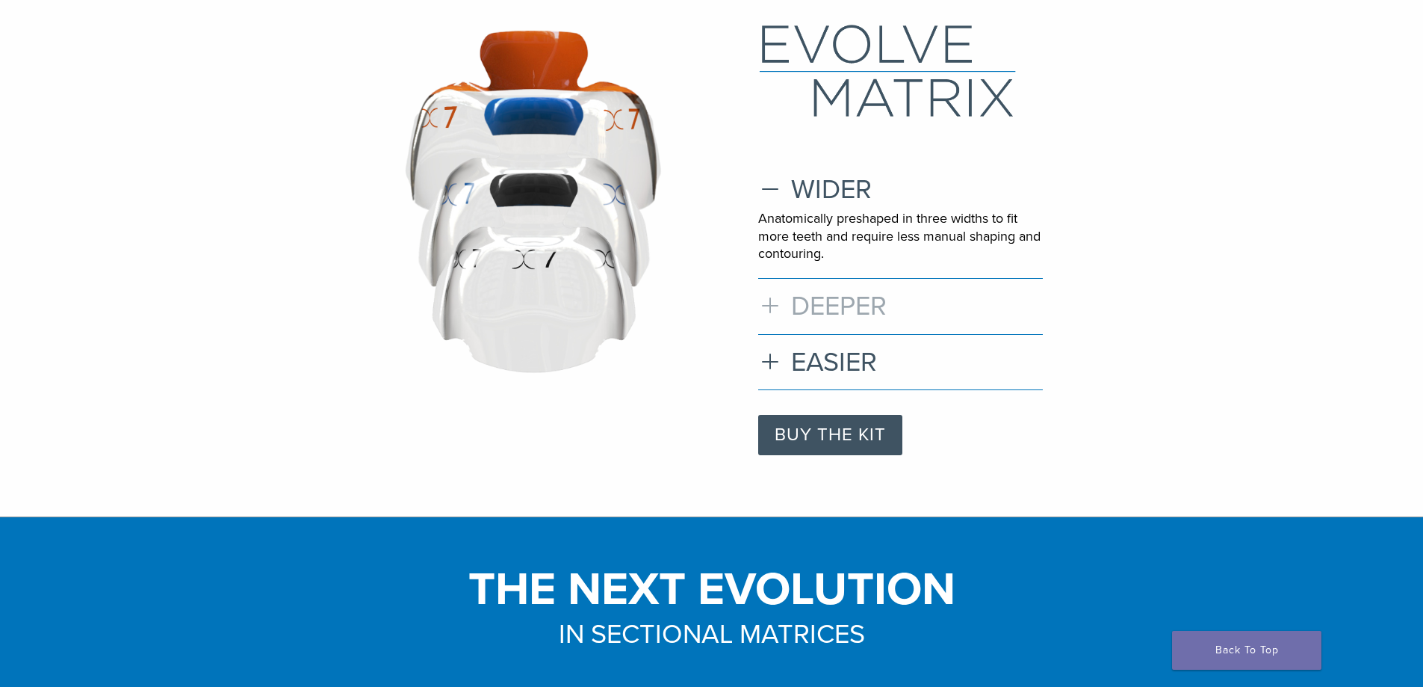
scroll to position [149, 0]
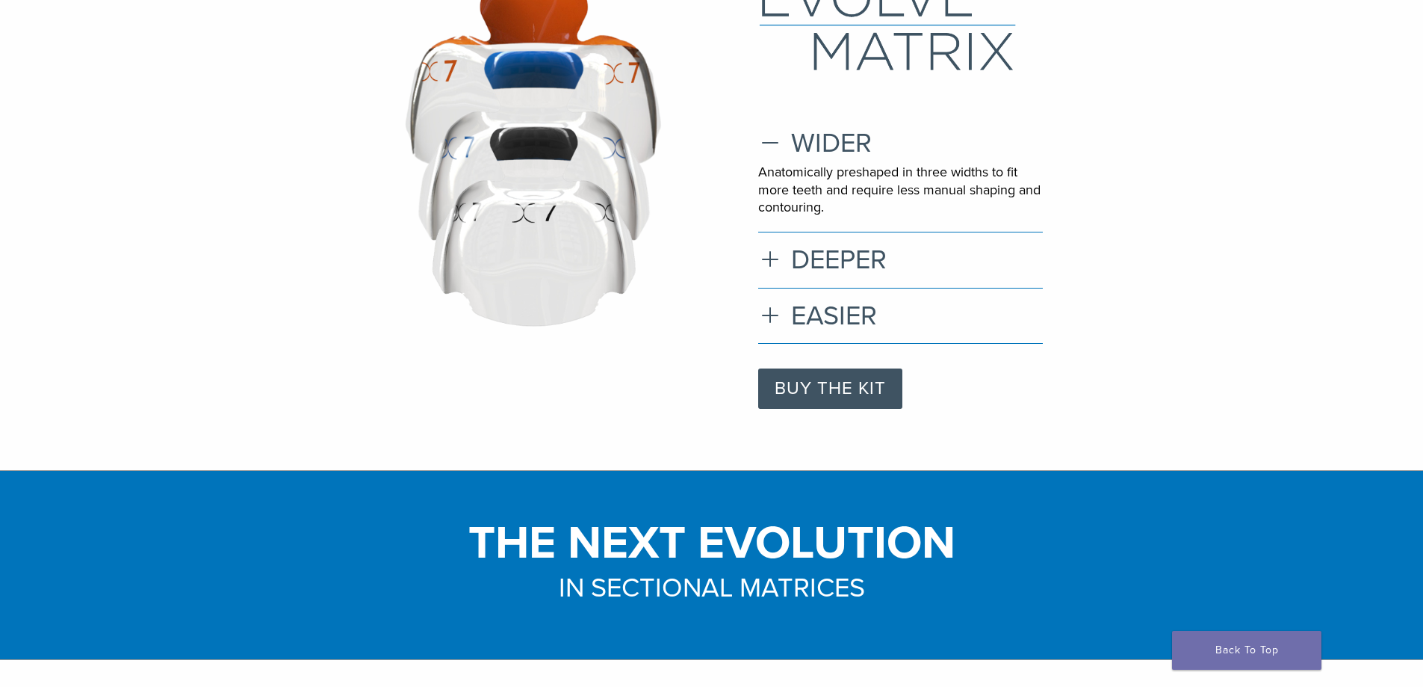
click at [832, 241] on div "WIDER Anatomically preshaped in three widths to fit more teeth and require less…" at bounding box center [900, 243] width 285 height 232
click at [833, 261] on h3 "DEEPER" at bounding box center [900, 260] width 285 height 32
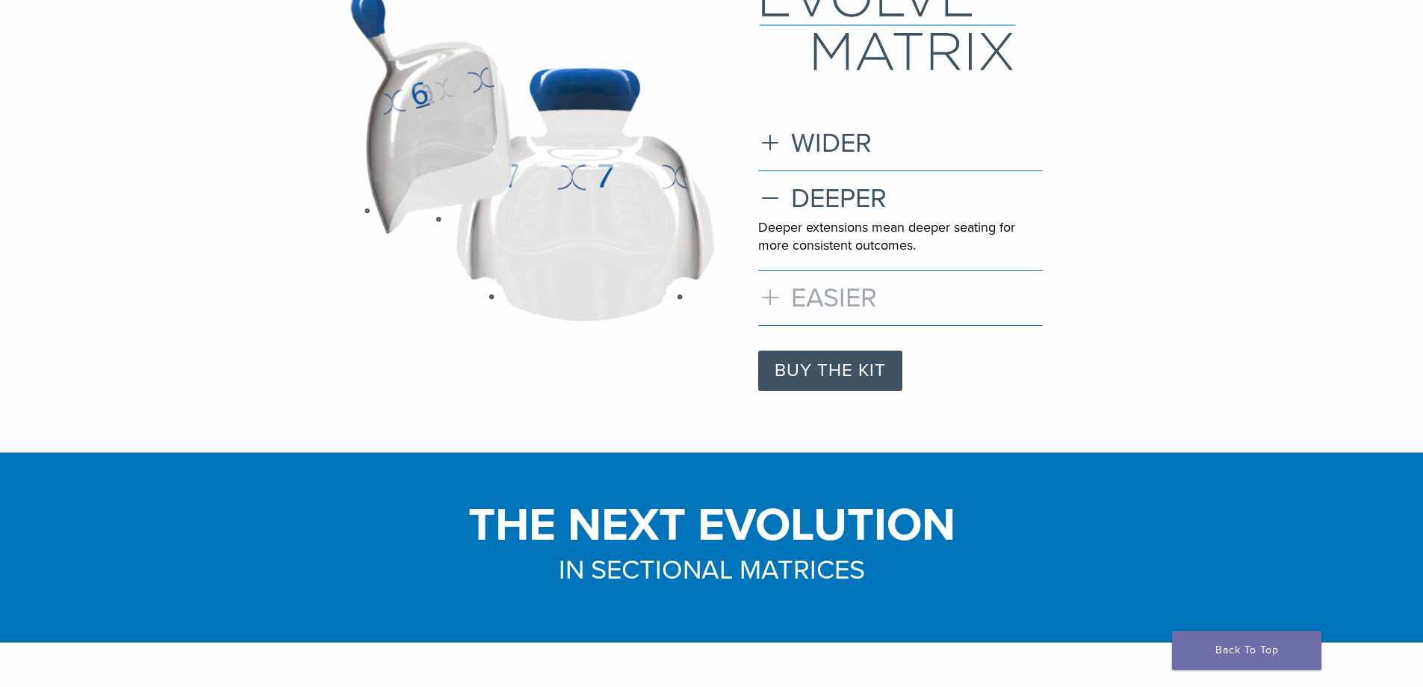
click at [826, 294] on h3 "EASIER" at bounding box center [900, 298] width 285 height 32
